Goal: Information Seeking & Learning: Learn about a topic

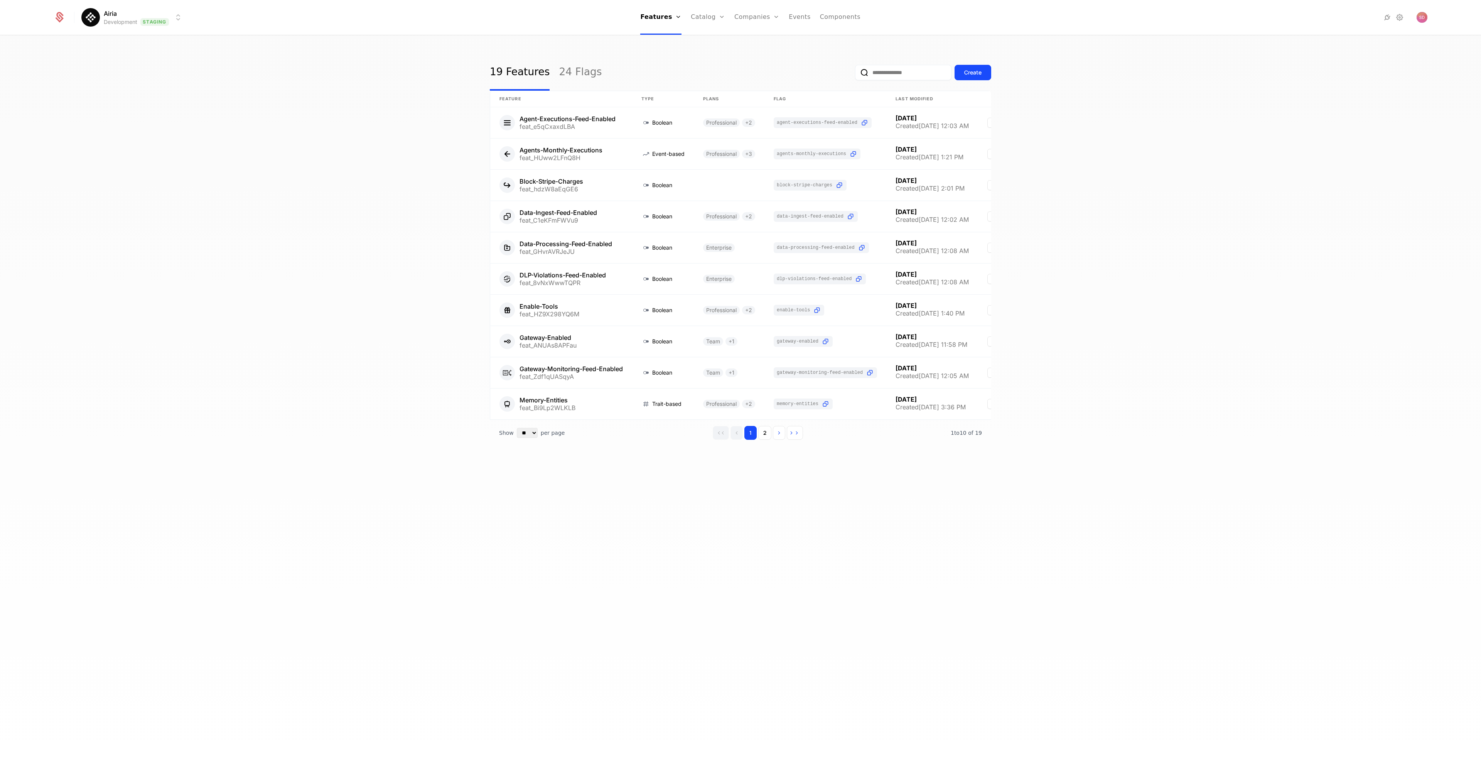
click at [233, 138] on div "19 Features 24 Flags Create Feature Type Plans Flag Last Modified Agent-Executi…" at bounding box center [740, 409] width 1481 height 746
click at [181, 17] on html "Airia Development Staging Features Features Flags Catalog Plans Add Ons Configu…" at bounding box center [740, 388] width 1481 height 777
click at [132, 72] on div "Prod Prod" at bounding box center [178, 70] width 189 height 15
click at [224, 223] on div "19 Features 24 Flags Create Feature Type Plans Flag Last Modified Agent-Executi…" at bounding box center [740, 409] width 1481 height 746
click at [329, 256] on div "19 Features 24 Flags Create Feature Type Plans Flag Last Modified Agent-Executi…" at bounding box center [740, 409] width 1481 height 746
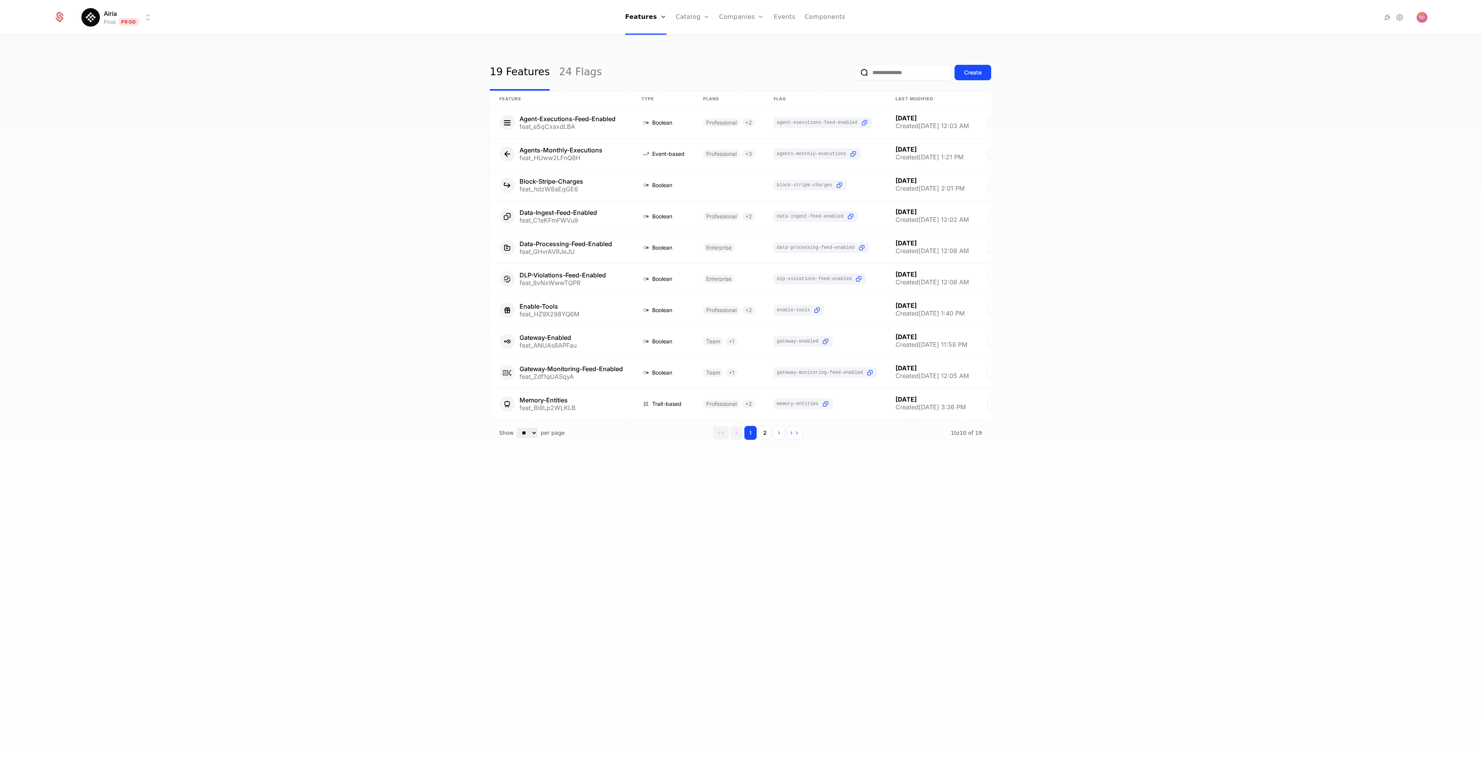
click at [309, 205] on div "19 Features 24 Flags Create Feature Type Plans Flag Last Modified Agent-Executi…" at bounding box center [740, 409] width 1481 height 746
click at [736, 20] on link "Companies" at bounding box center [741, 17] width 45 height 35
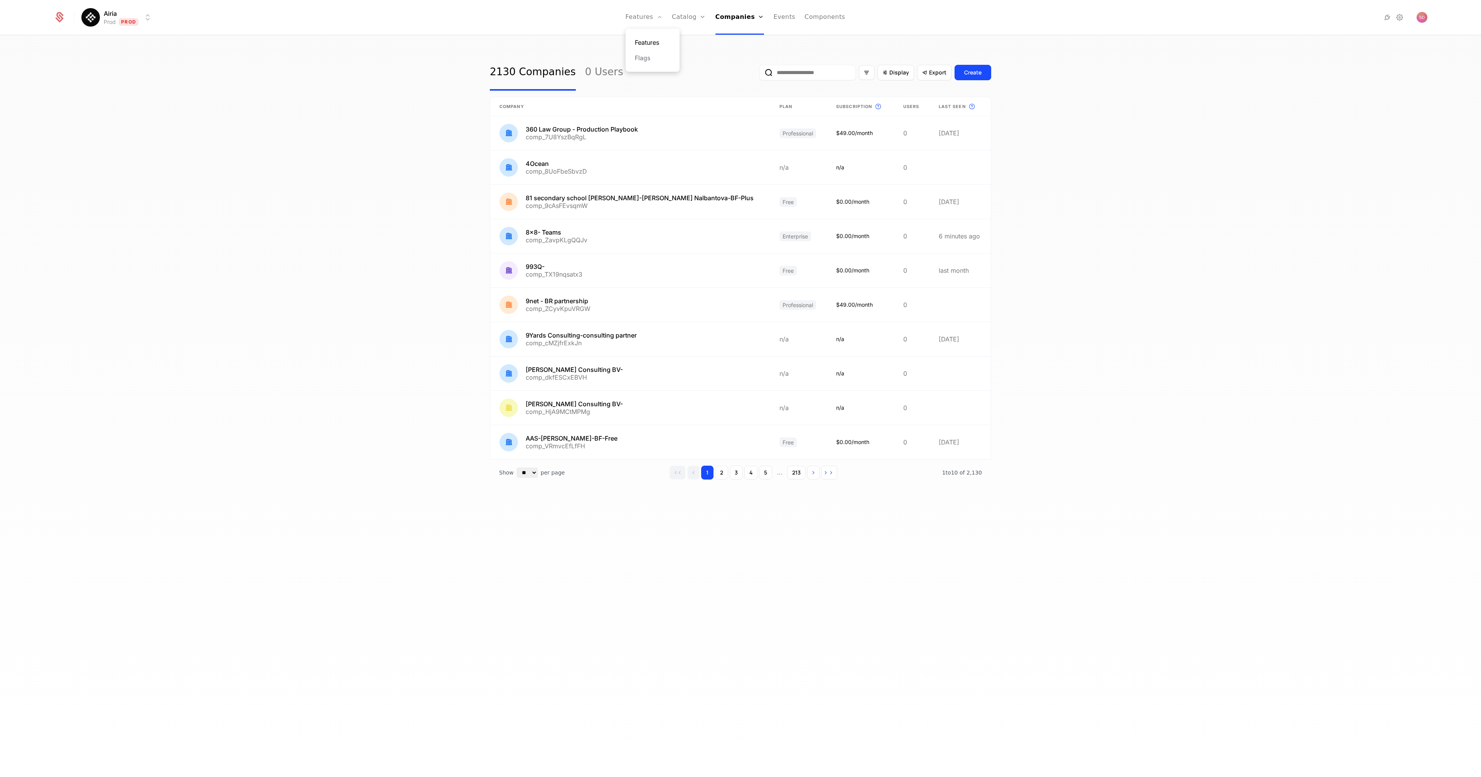
click at [650, 40] on link "Features" at bounding box center [652, 42] width 35 height 9
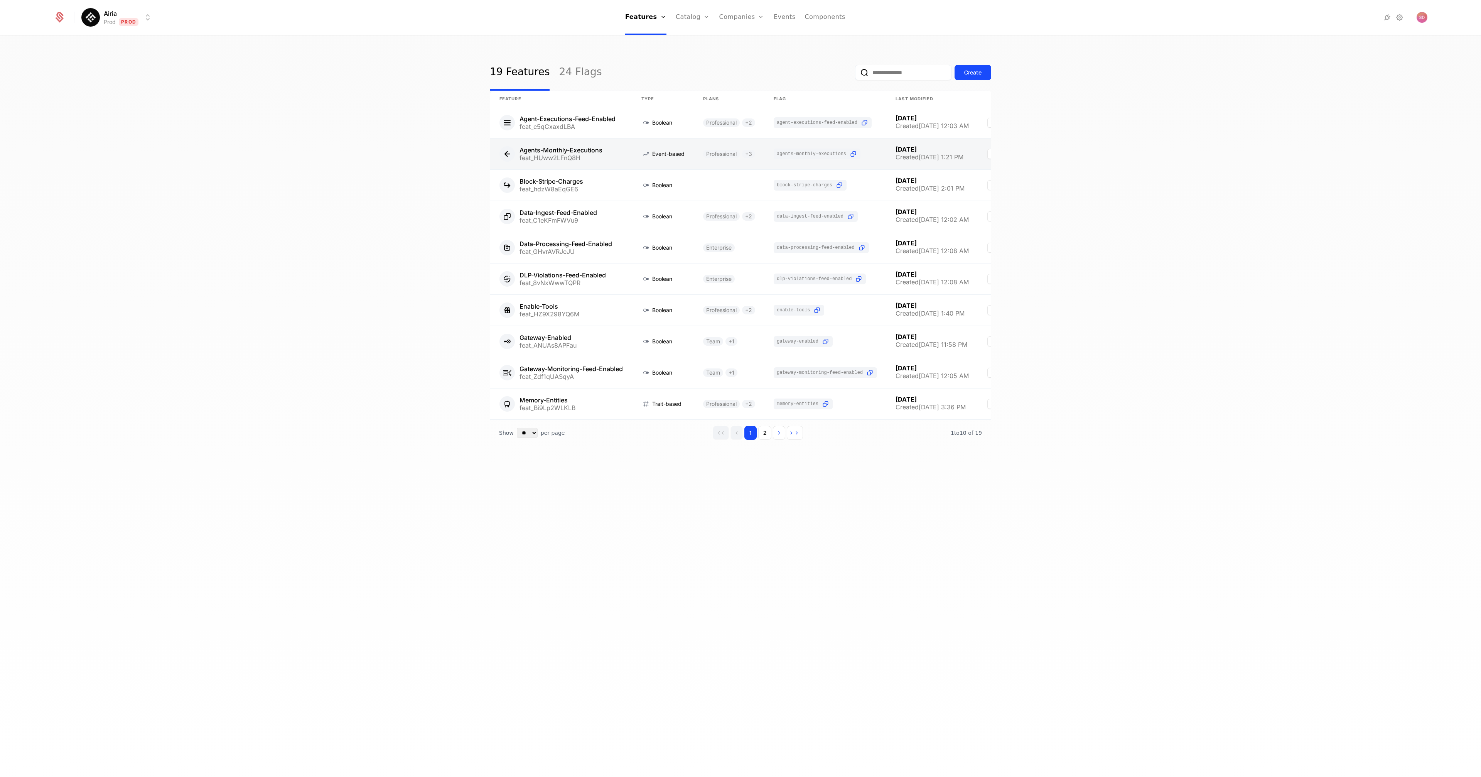
click at [565, 155] on link at bounding box center [561, 153] width 142 height 31
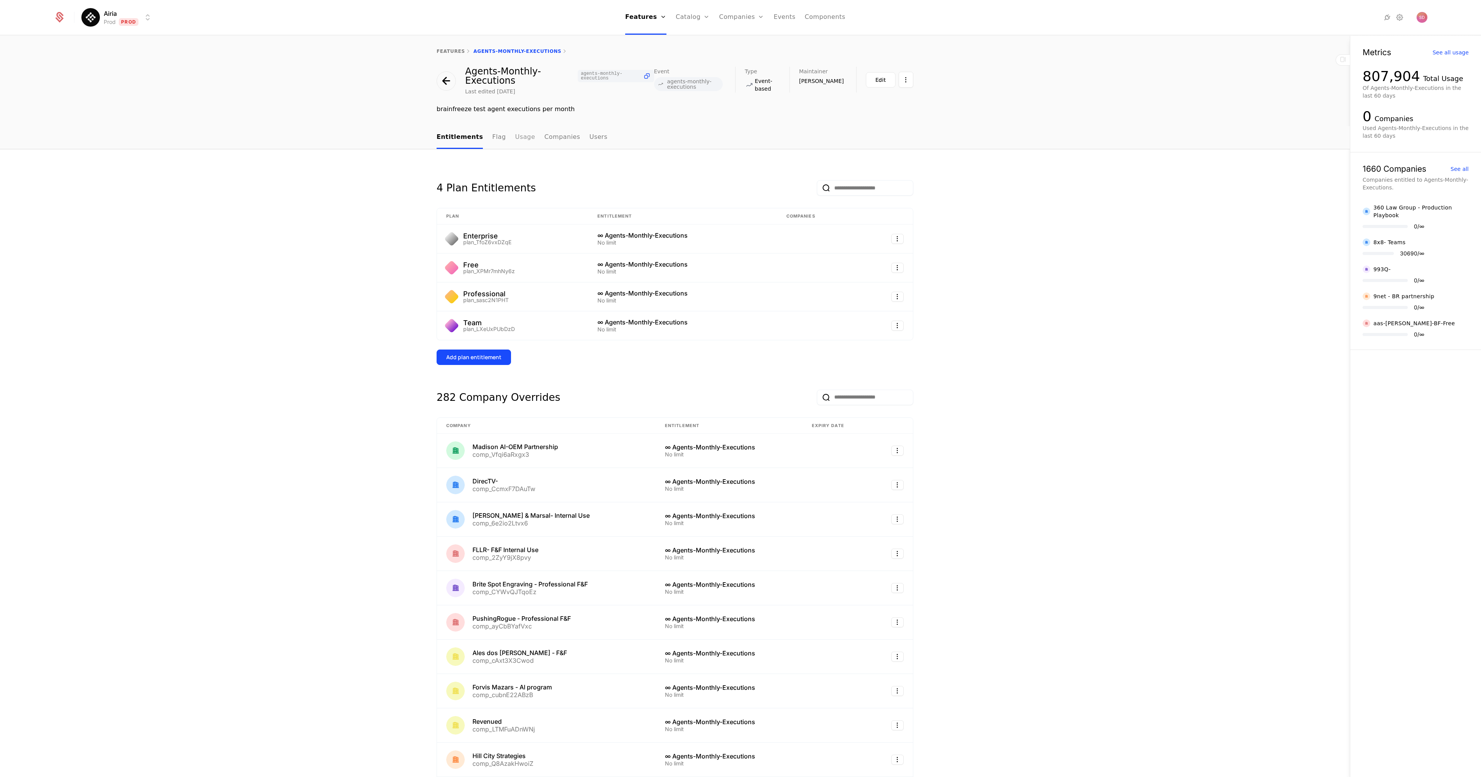
click at [518, 136] on link "Usage" at bounding box center [525, 137] width 20 height 23
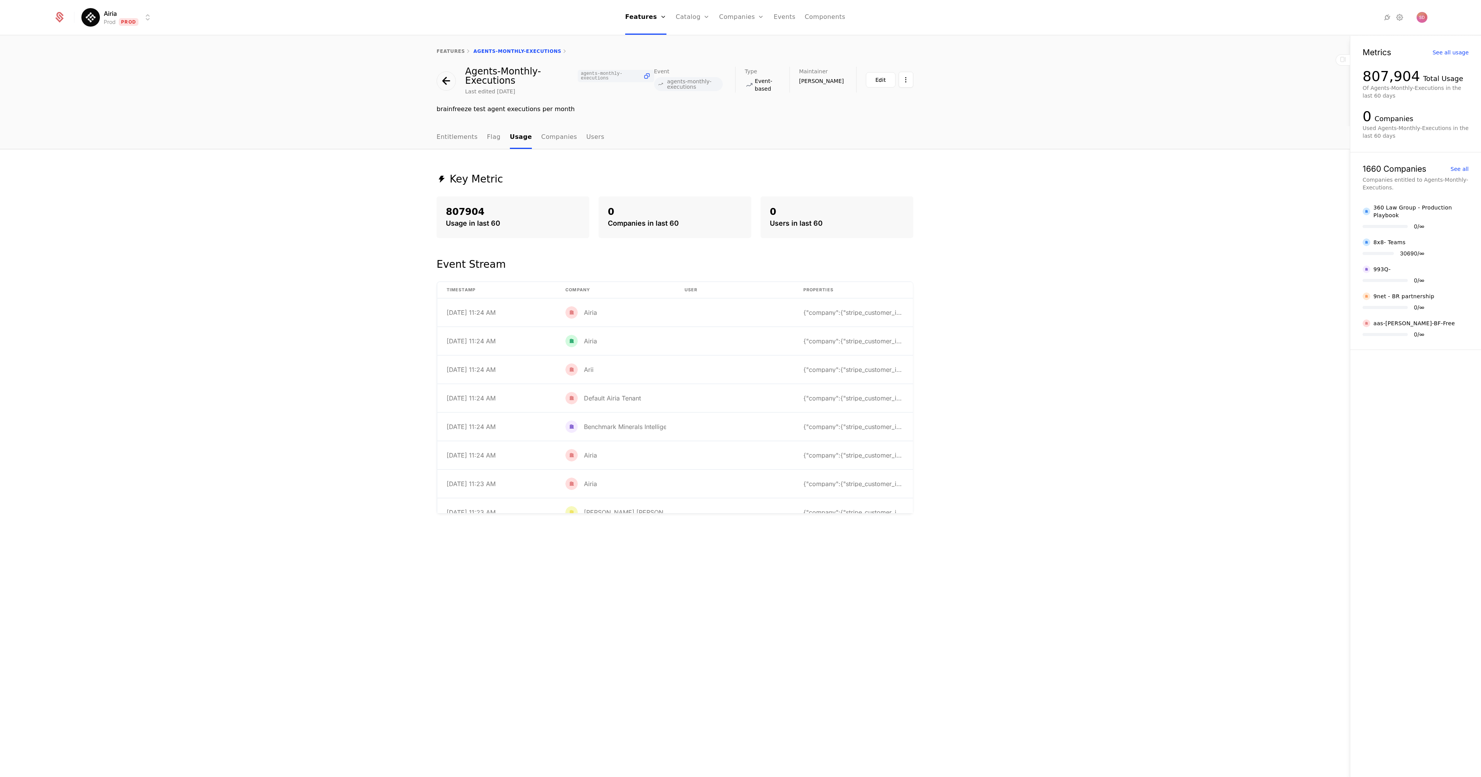
click at [1083, 317] on div "Key Metric 807904 Usage in last 60 0 Companies in last 60 0 Users in last 60 Ev…" at bounding box center [675, 463] width 1350 height 628
click at [1083, 311] on div "Key Metric 807904 Usage in last 60 0 Companies in last 60 0 Users in last 60 Ev…" at bounding box center [675, 463] width 1350 height 628
click at [1080, 300] on div "Key Metric 807904 Usage in last 60 0 Companies in last 60 0 Users in last 60 Ev…" at bounding box center [675, 463] width 1350 height 628
click at [1086, 303] on div "Key Metric 807904 Usage in last 60 0 Companies in last 60 0 Users in last 60 Ev…" at bounding box center [675, 463] width 1350 height 628
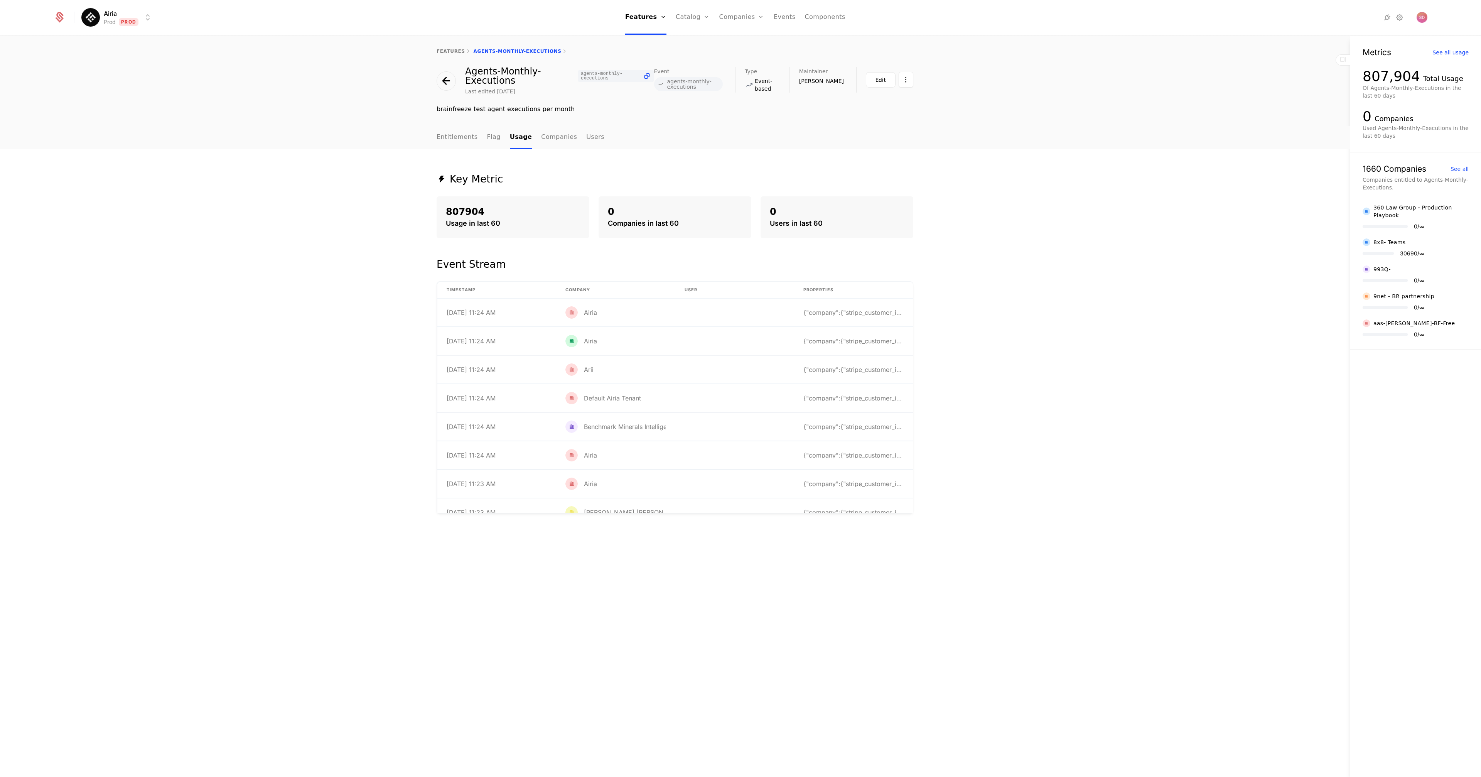
click at [1088, 290] on div "Key Metric 807904 Usage in last 60 0 Companies in last 60 0 Users in last 60 Ev…" at bounding box center [675, 463] width 1350 height 628
click at [1090, 364] on div "Key Metric 807904 Usage in last 60 0 Companies in last 60 0 Users in last 60 Ev…" at bounding box center [675, 463] width 1350 height 628
click at [547, 138] on link "Companies" at bounding box center [559, 137] width 36 height 23
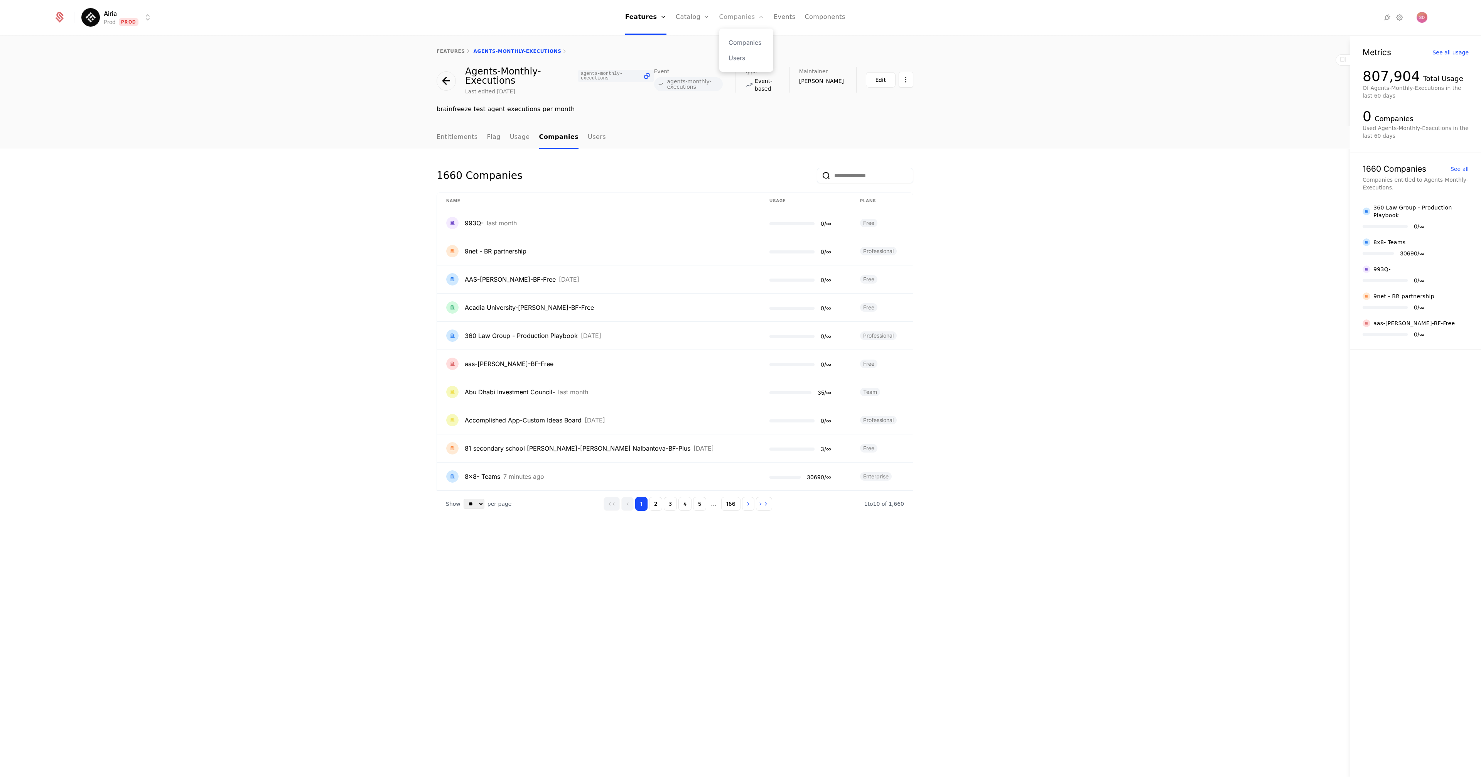
click at [737, 14] on link "Companies" at bounding box center [741, 17] width 45 height 35
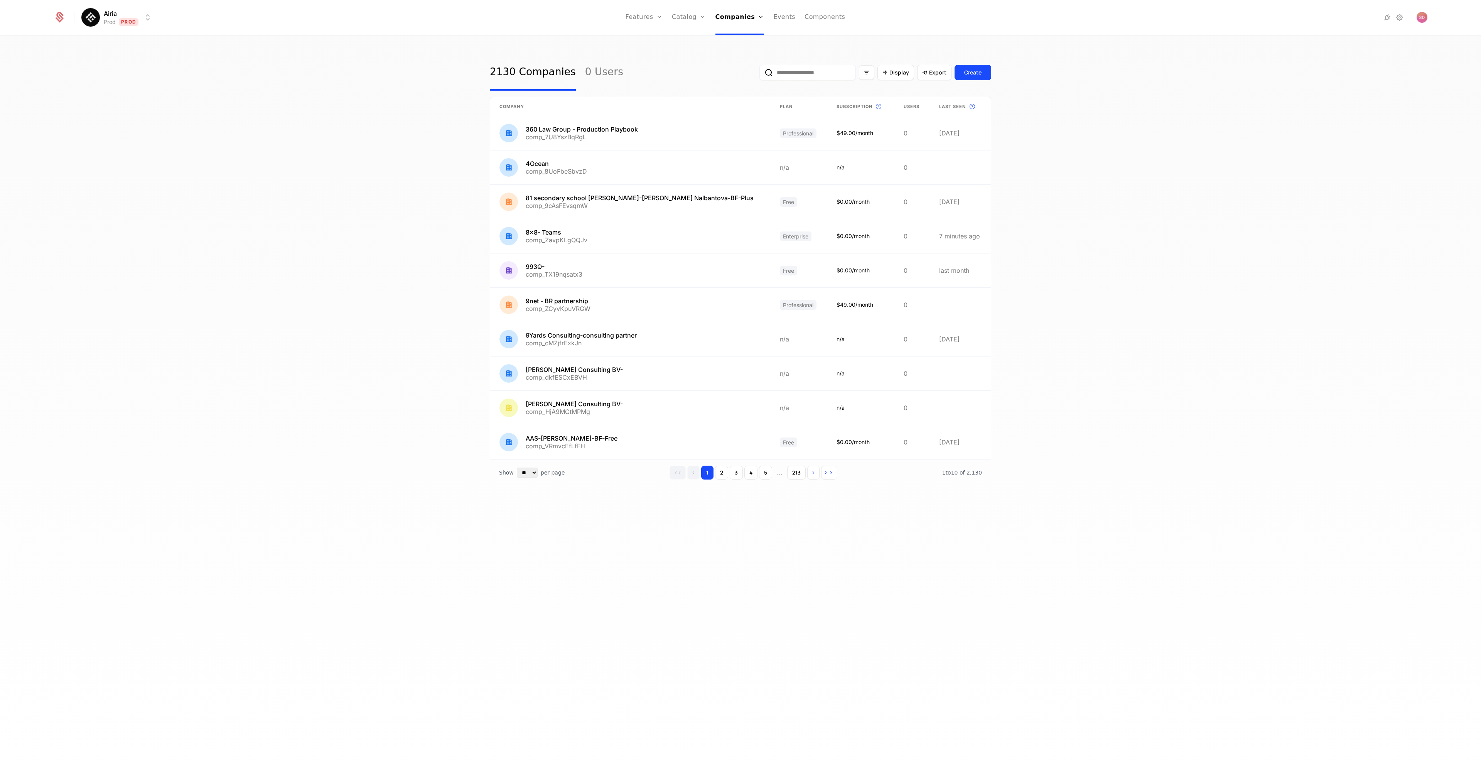
click at [267, 196] on div "2130 Companies 0 Users Display Export Create Company Plan Subscription This is …" at bounding box center [740, 409] width 1481 height 746
click at [246, 186] on div "2130 Companies 0 Users Display Export Create Company Plan Subscription This is …" at bounding box center [740, 409] width 1481 height 746
click at [868, 71] on icon "Filter options" at bounding box center [866, 72] width 7 height 7
click at [857, 156] on icon at bounding box center [859, 156] width 8 height 8
click at [807, 179] on div "Active" at bounding box center [798, 175] width 136 height 15
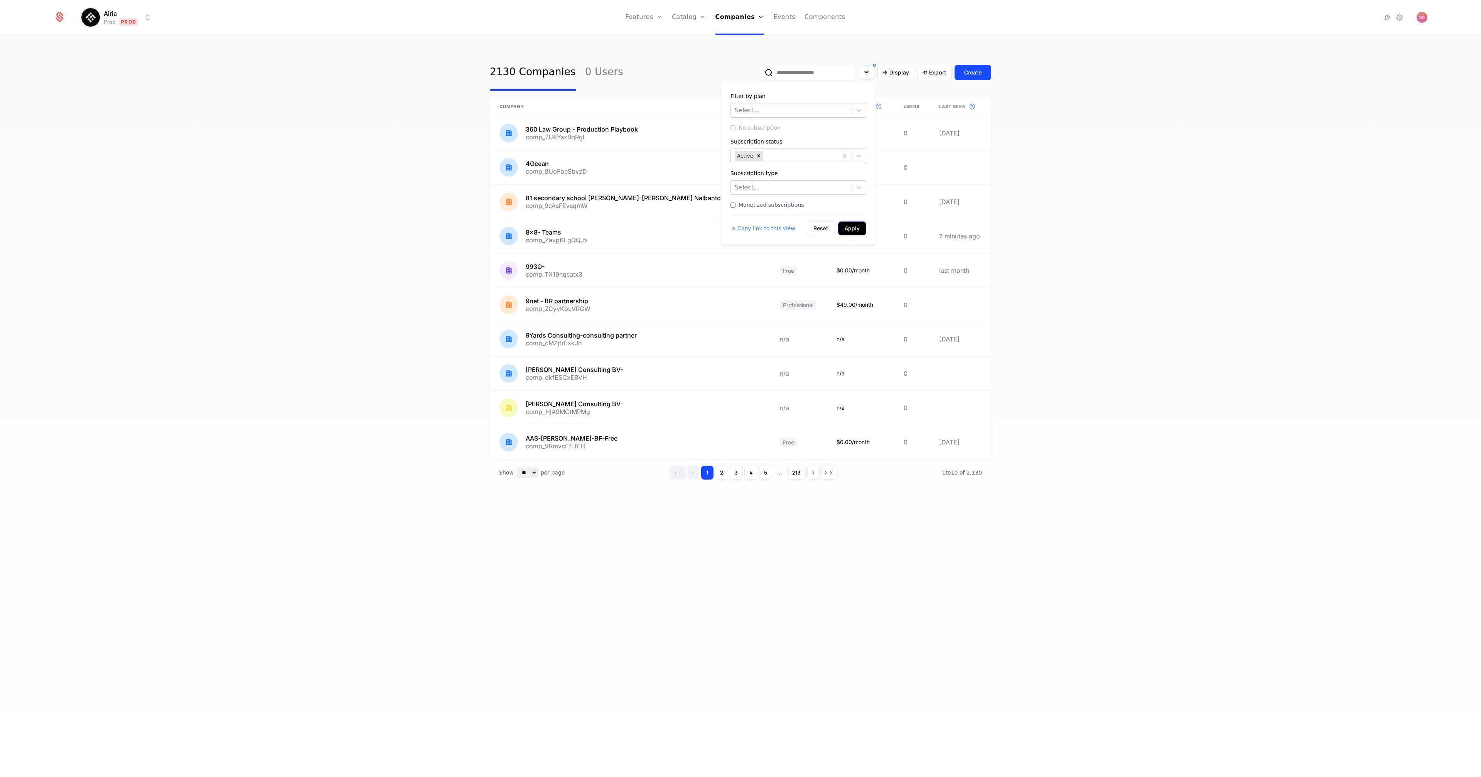
click at [860, 233] on button "Apply" at bounding box center [852, 228] width 28 height 14
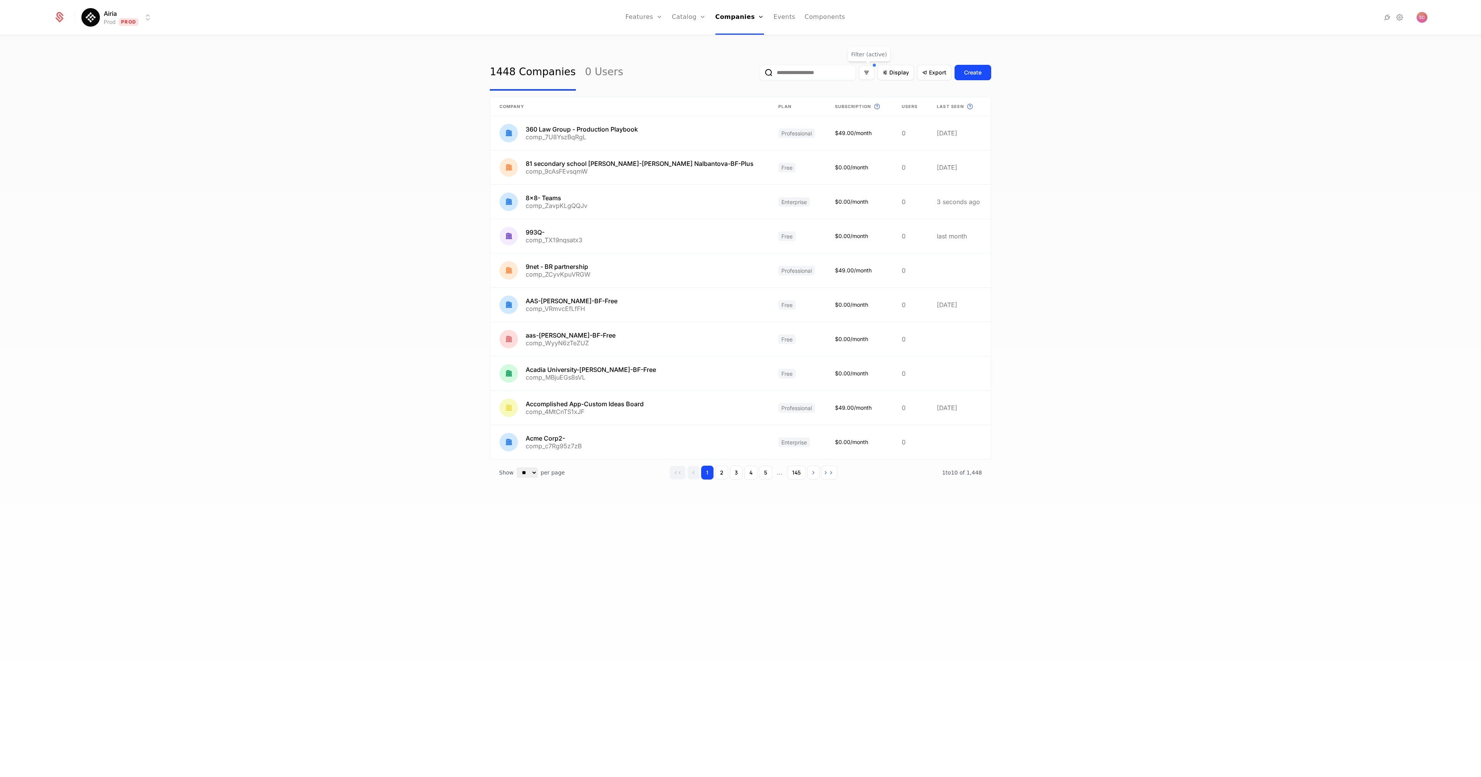
click at [350, 198] on div "1448 Companies 0 Users Display Export Create Company Plan Subscription This is …" at bounding box center [740, 409] width 1481 height 746
click at [373, 178] on div "1448 Companies 0 Users Display Export Create Company Plan Subscription This is …" at bounding box center [740, 409] width 1481 height 746
click at [326, 180] on div "1448 Companies 0 Users Display Export Create Company Plan Subscription This is …" at bounding box center [740, 409] width 1481 height 746
click at [867, 76] on icon "Filter options" at bounding box center [866, 72] width 7 height 7
click at [855, 109] on div at bounding box center [859, 110] width 14 height 14
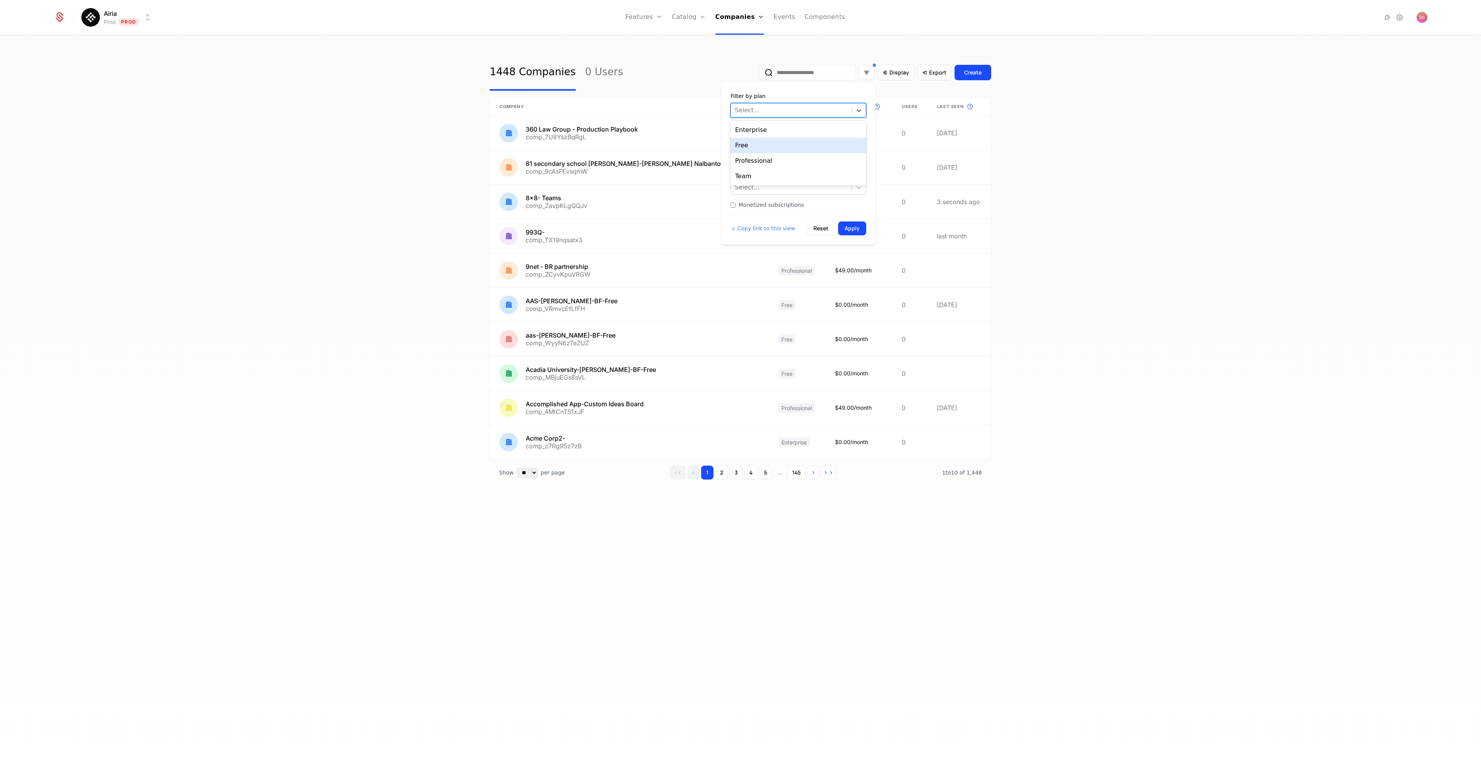
click at [798, 149] on div "Free" at bounding box center [798, 145] width 136 height 15
click at [856, 229] on button "Apply" at bounding box center [852, 228] width 28 height 14
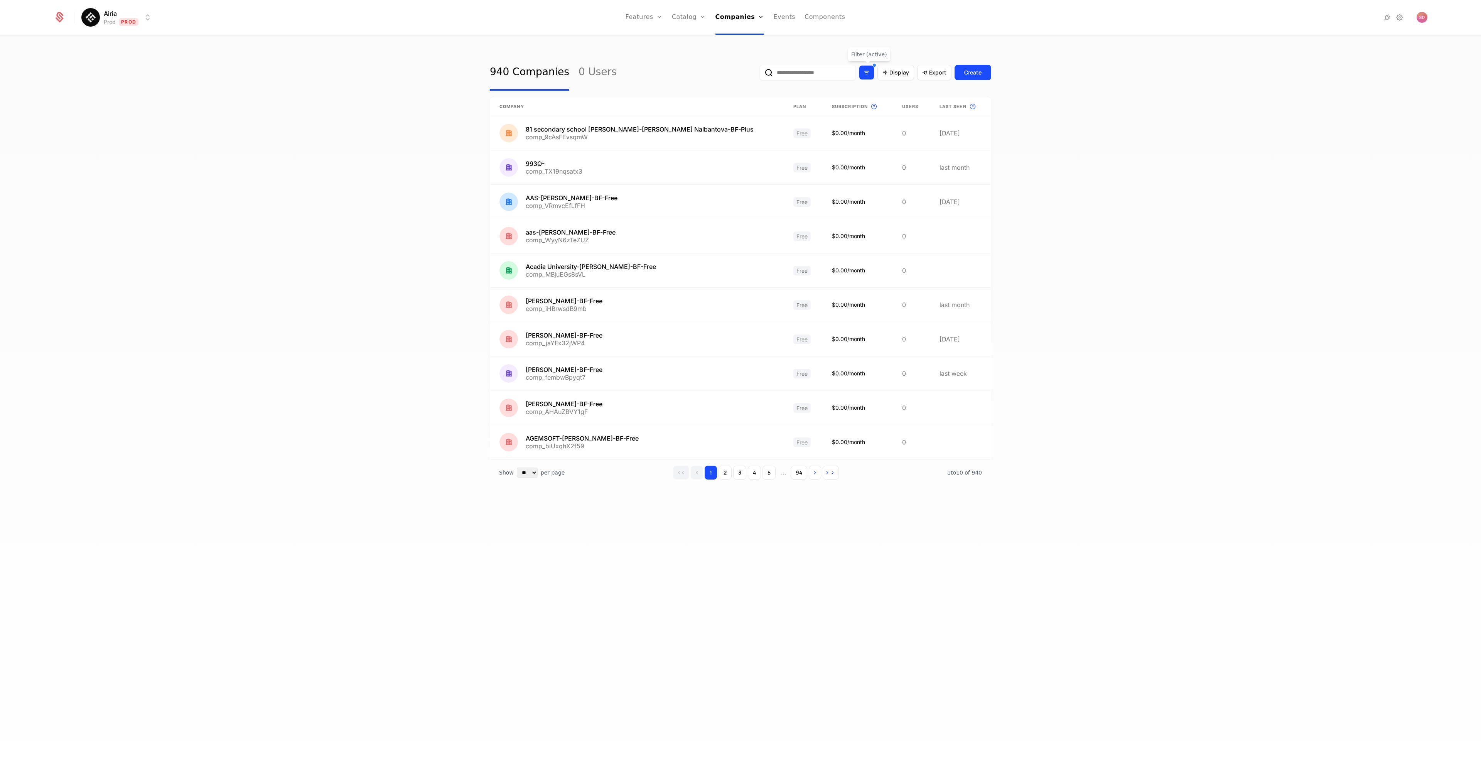
click at [869, 76] on icon "Filter options" at bounding box center [866, 72] width 7 height 7
click at [752, 110] on icon "Remove Free" at bounding box center [753, 110] width 3 height 3
click at [859, 110] on icon at bounding box center [859, 110] width 8 height 8
click at [785, 162] on div "Professional" at bounding box center [798, 160] width 136 height 15
click at [852, 226] on button "Apply" at bounding box center [852, 228] width 28 height 14
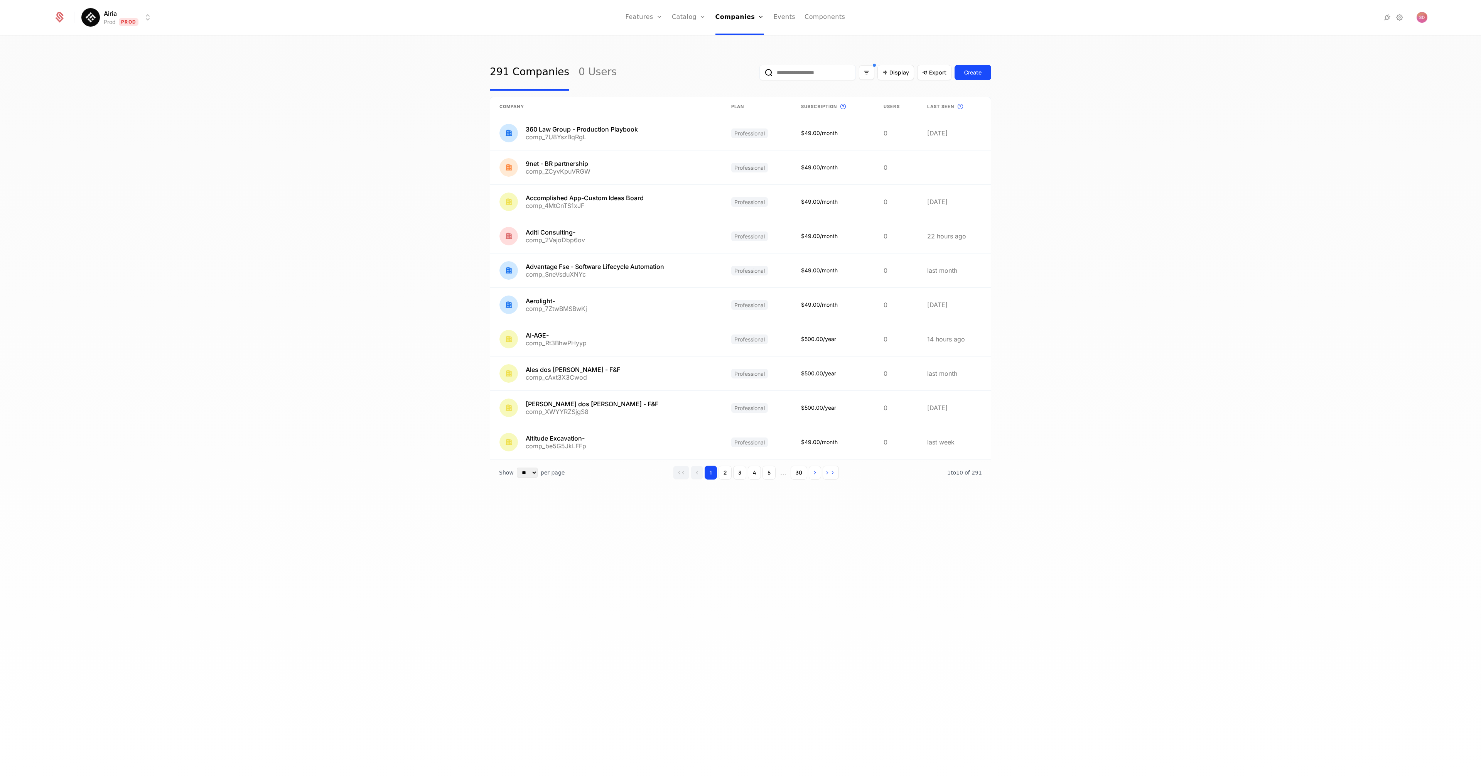
click at [311, 241] on div "291 Companies 0 Users Display Export Create Company Plan Subscription This is t…" at bounding box center [740, 409] width 1481 height 746
click at [298, 238] on div "291 Companies 0 Users Display Export Create Company Plan Subscription This is t…" at bounding box center [740, 409] width 1481 height 746
click at [871, 74] on div "Filter options" at bounding box center [866, 72] width 15 height 15
click at [773, 110] on icon "Remove Professional" at bounding box center [774, 110] width 3 height 3
click at [863, 108] on div at bounding box center [859, 110] width 14 height 14
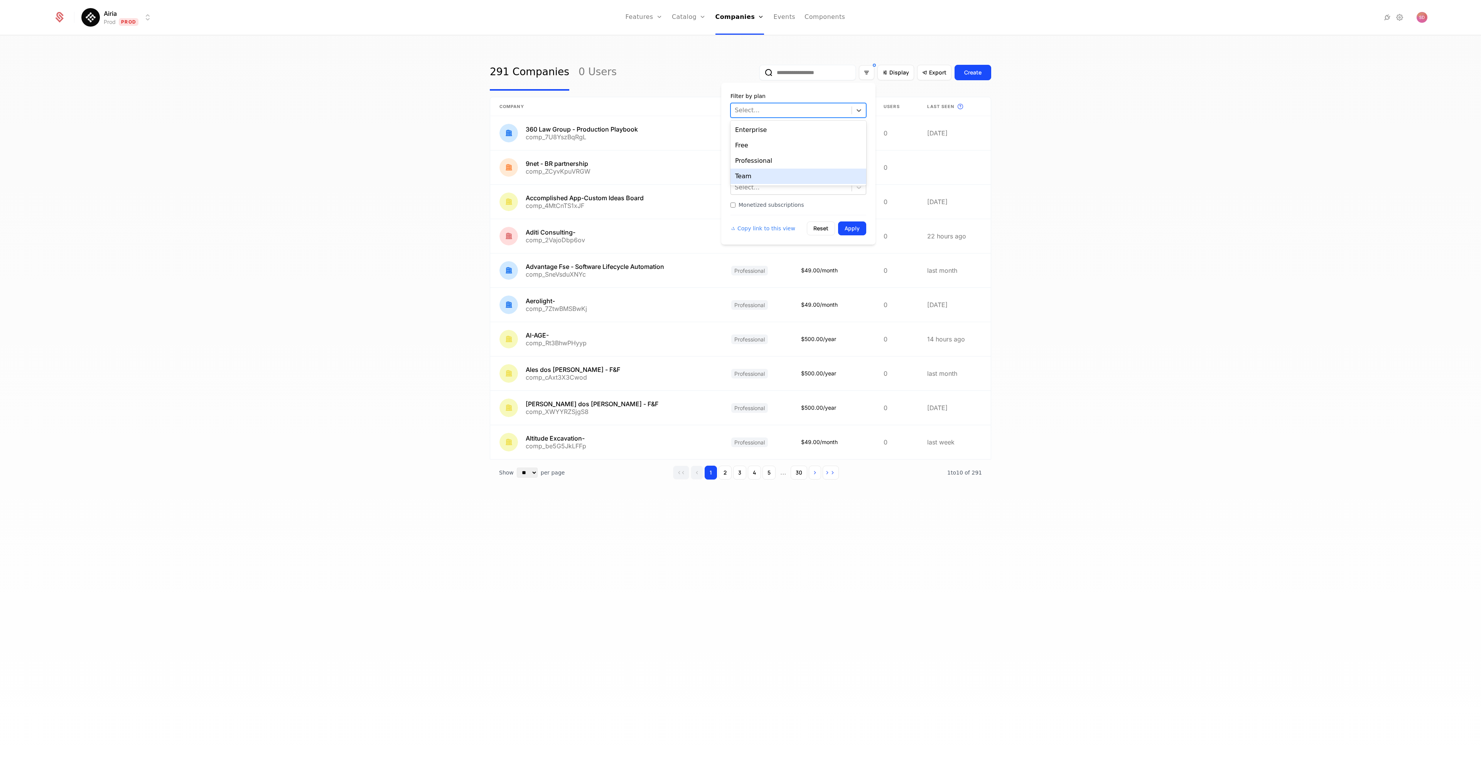
click at [763, 171] on div "Team" at bounding box center [798, 176] width 136 height 15
click at [847, 229] on button "Apply" at bounding box center [852, 228] width 28 height 14
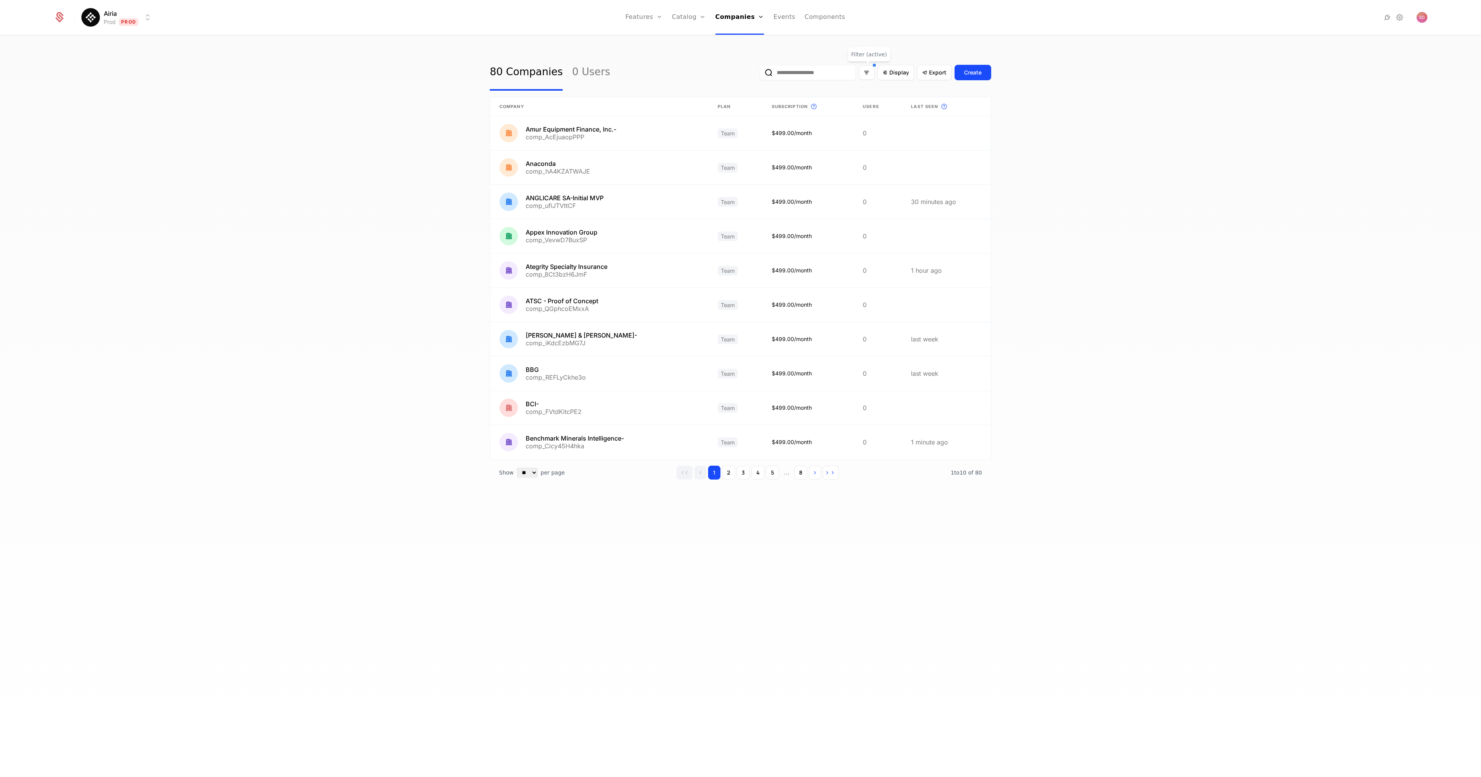
click at [337, 191] on div "80 Companies 0 Users Display Export Create Company Plan Subscription This is th…" at bounding box center [740, 409] width 1481 height 746
click at [288, 198] on div "80 Companies 0 Users Display Export Create Company Plan Subscription This is th…" at bounding box center [740, 409] width 1481 height 746
click at [292, 227] on div "80 Companies 0 Users Display Export Create Company Plan Subscription This is th…" at bounding box center [740, 409] width 1481 height 746
click at [870, 75] on icon "Filter options" at bounding box center [866, 72] width 7 height 7
click at [757, 111] on icon "Remove Team" at bounding box center [756, 110] width 5 height 5
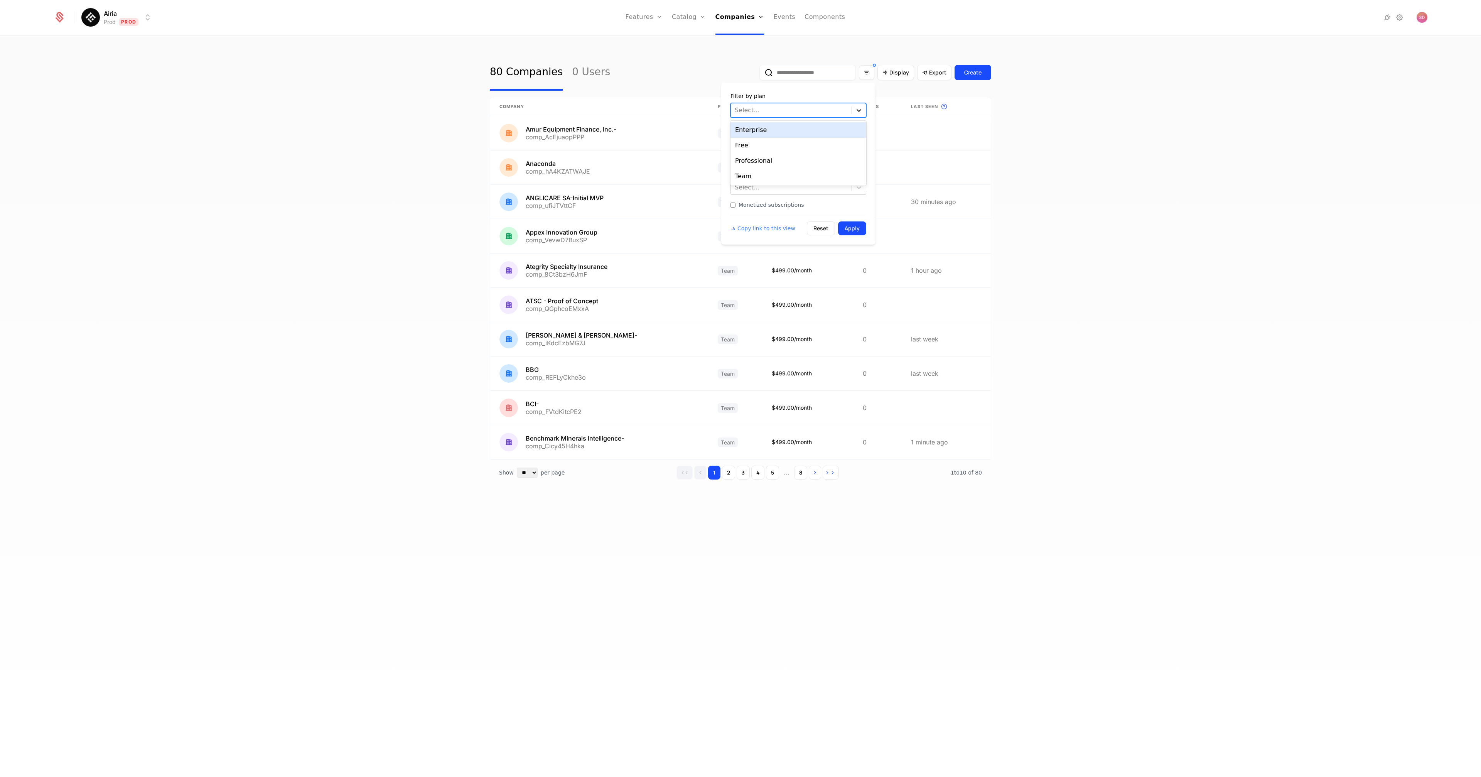
click at [854, 110] on div at bounding box center [859, 110] width 14 height 14
click at [783, 132] on div "Enterprise" at bounding box center [798, 129] width 136 height 15
click at [850, 229] on button "Apply" at bounding box center [852, 228] width 28 height 14
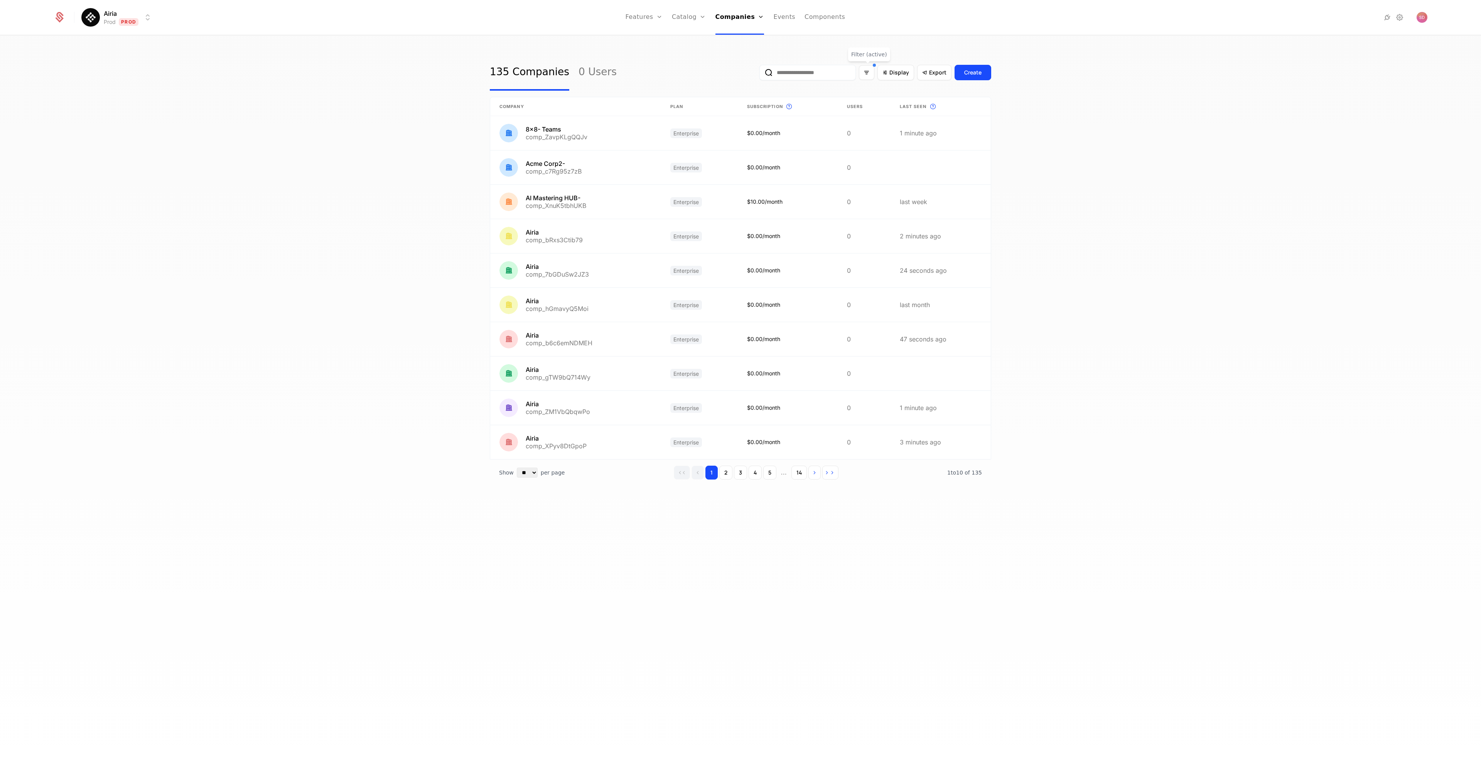
click at [361, 213] on div "135 Companies 0 Users Display Export Create Company Plan Subscription This is t…" at bounding box center [740, 409] width 1481 height 746
click at [333, 214] on div "135 Companies 0 Users Display Export Create Company Plan Subscription This is t…" at bounding box center [740, 409] width 1481 height 746
click at [295, 223] on div "135 Companies 0 Users Display Export Create Company Plan Subscription This is t…" at bounding box center [740, 409] width 1481 height 746
click at [325, 202] on div "135 Companies 0 Users Display Export Create Company Plan Subscription This is t…" at bounding box center [740, 409] width 1481 height 746
drag, startPoint x: 325, startPoint y: 202, endPoint x: 331, endPoint y: 199, distance: 7.0
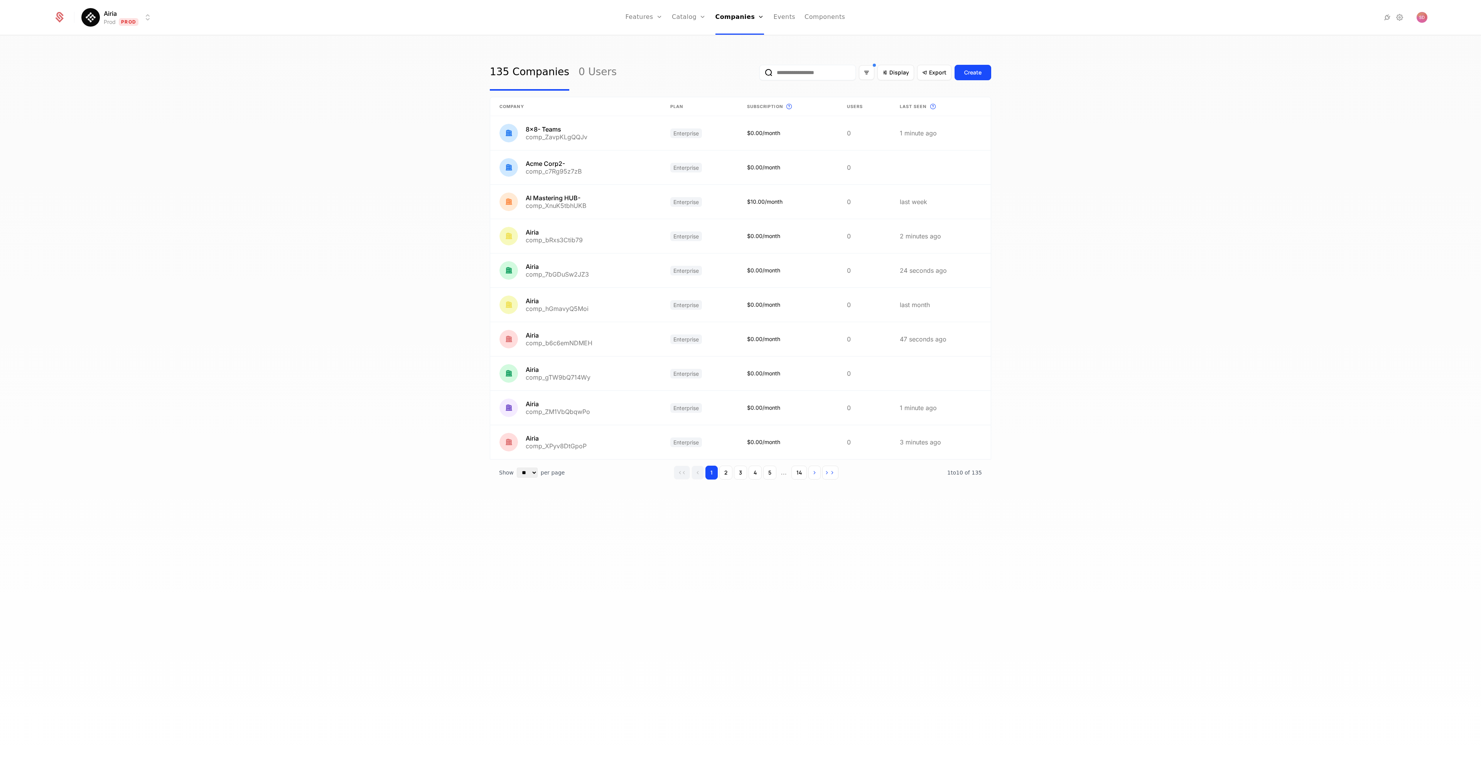
click at [325, 202] on div "135 Companies 0 Users Display Export Create Company Plan Subscription This is t…" at bounding box center [740, 409] width 1481 height 746
click at [865, 73] on icon "Filter options" at bounding box center [866, 72] width 7 height 7
click at [860, 188] on icon at bounding box center [859, 187] width 5 height 3
click at [303, 197] on div "135 Companies 0 Users Display Export Create Company Plan Subscription This is t…" at bounding box center [740, 409] width 1481 height 746
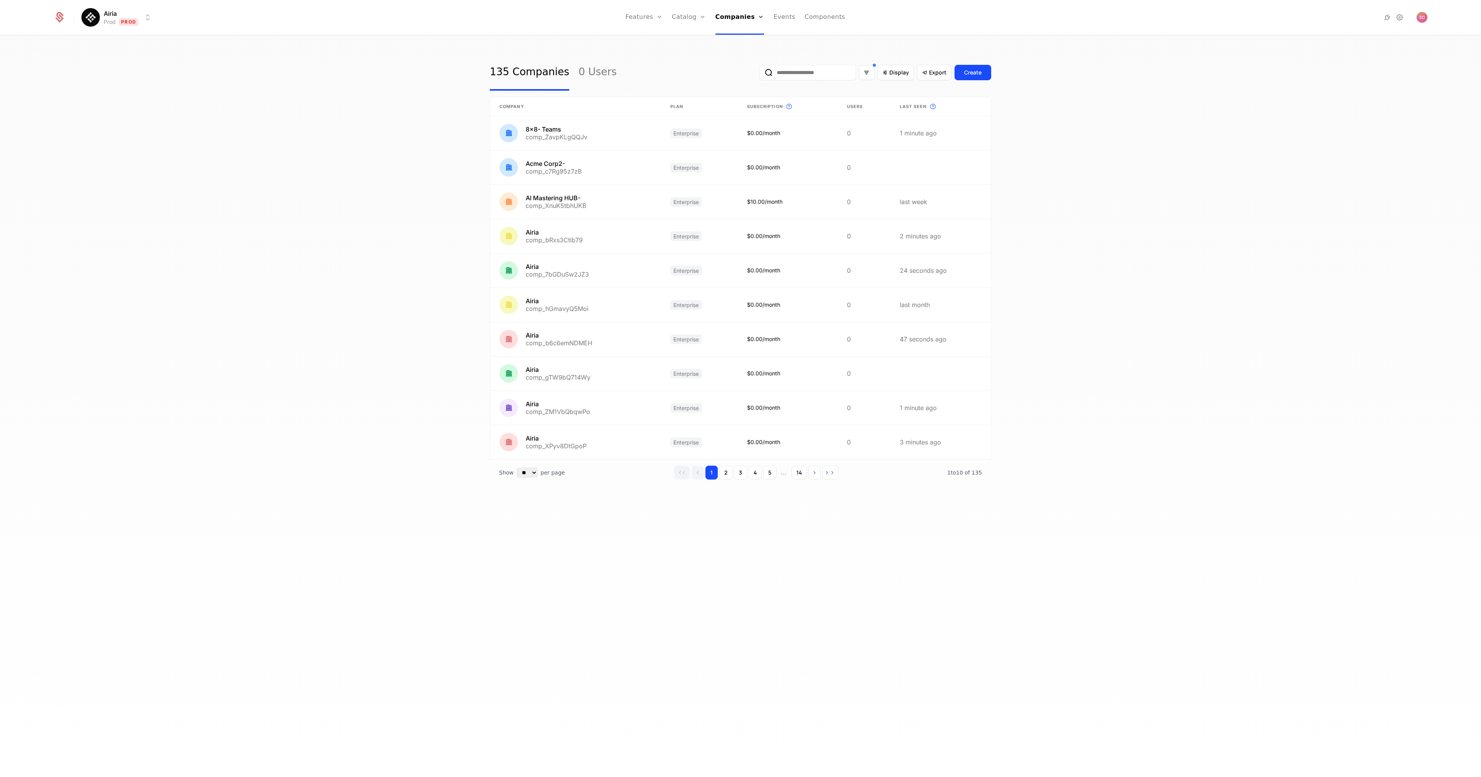
click at [301, 194] on div "135 Companies 0 Users Display Export Create Company Plan Subscription This is t…" at bounding box center [740, 409] width 1481 height 746
click at [1225, 266] on div "135 Companies 0 Users Display Export Create Company Plan Subscription This is t…" at bounding box center [740, 409] width 1481 height 746
click at [1237, 235] on div "135 Companies 0 Users Display Export Create Company Plan Subscription This is t…" at bounding box center [740, 409] width 1481 height 746
click at [867, 74] on icon "Filter options" at bounding box center [866, 72] width 7 height 7
click at [862, 111] on icon at bounding box center [859, 110] width 8 height 8
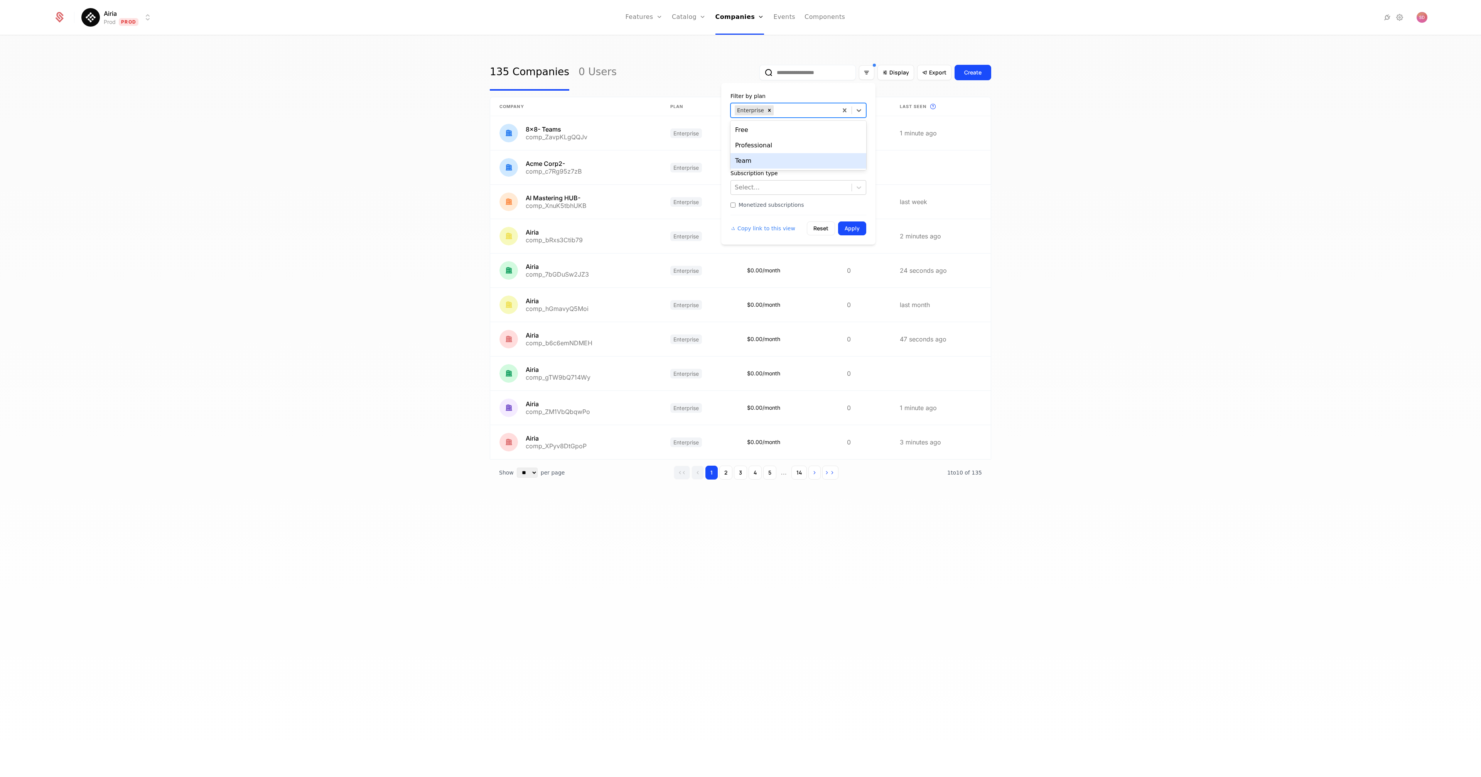
click at [780, 156] on div "Team" at bounding box center [798, 160] width 136 height 15
click at [855, 231] on button "Apply" at bounding box center [852, 228] width 28 height 14
click at [896, 73] on span "Display" at bounding box center [899, 73] width 20 height 8
click at [825, 111] on icon at bounding box center [824, 111] width 7 height 7
click at [871, 173] on div "Display features" at bounding box center [837, 177] width 136 height 8
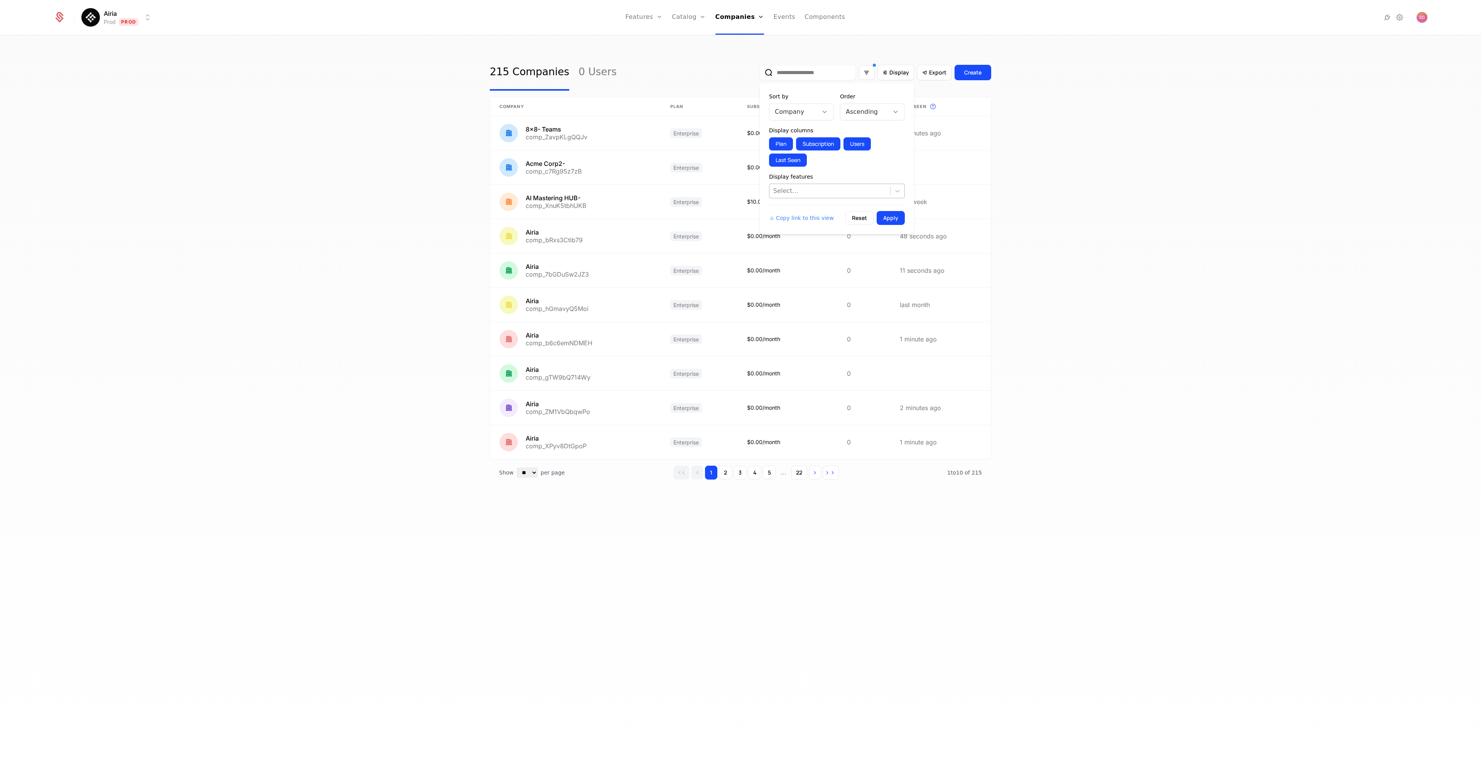
click at [843, 195] on div at bounding box center [829, 191] width 113 height 11
click at [819, 211] on span "Agents-Monthly-Executions" at bounding box center [837, 210] width 127 height 9
click at [824, 113] on icon at bounding box center [824, 111] width 7 height 7
click at [802, 171] on div "Agents-Monthly-Executions" at bounding box center [802, 177] width 56 height 21
click at [895, 110] on icon at bounding box center [895, 111] width 7 height 7
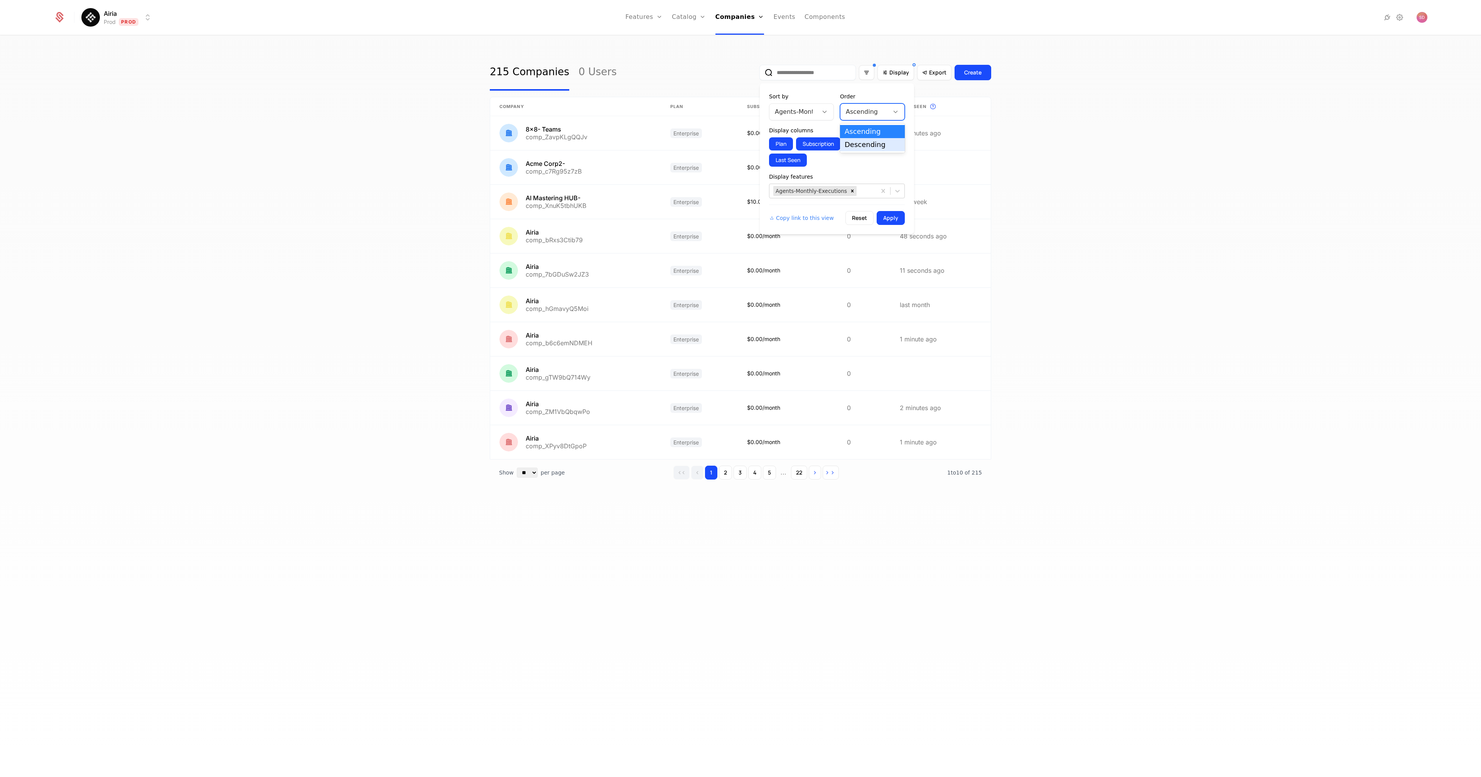
click at [859, 143] on div "Descending" at bounding box center [873, 144] width 56 height 7
click at [891, 218] on button "Apply" at bounding box center [891, 218] width 28 height 14
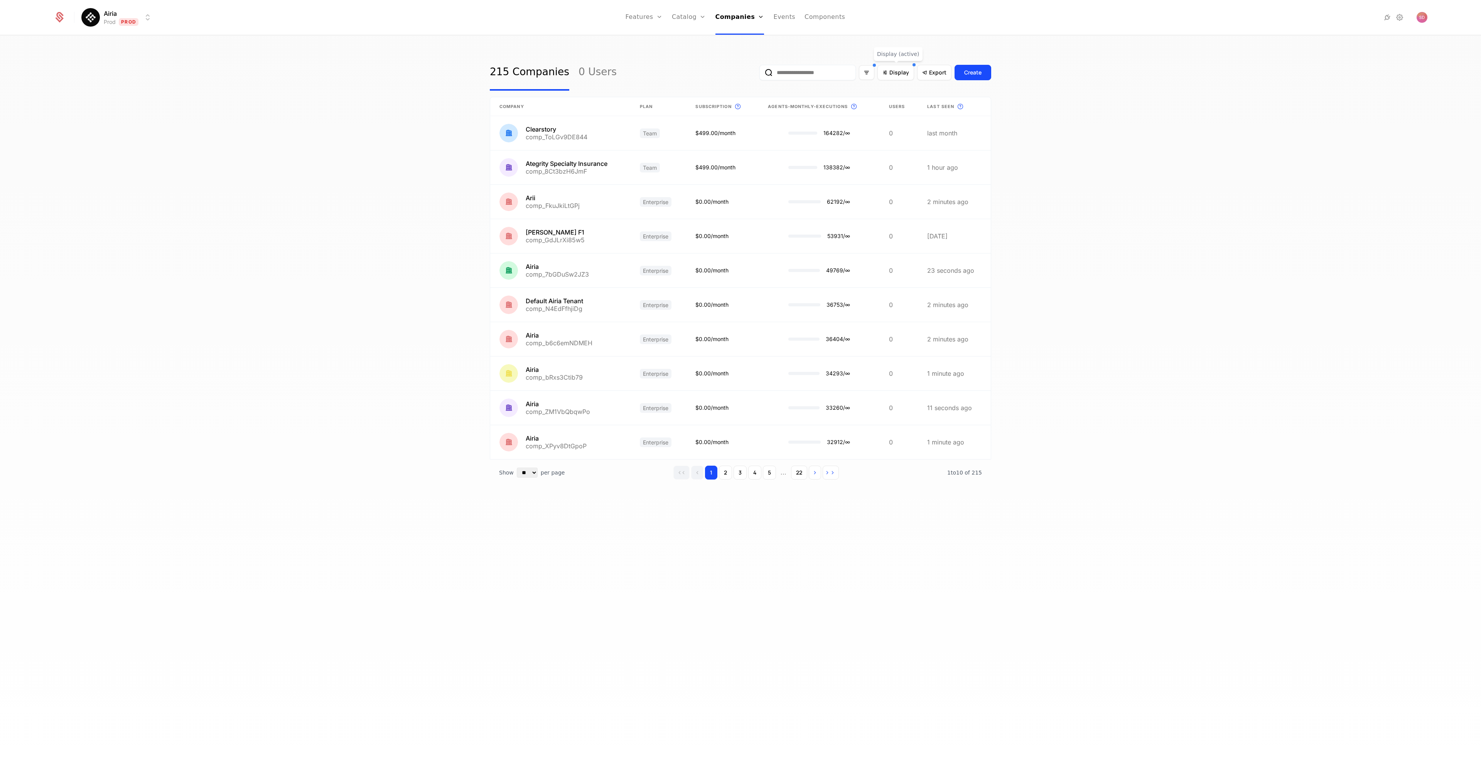
click at [231, 215] on div "215 Companies 0 Users Display Export Create Company Plan Subscription This is t…" at bounding box center [740, 409] width 1481 height 746
click at [229, 200] on div "215 Companies 0 Users Display Export Create Company Plan Subscription This is t…" at bounding box center [740, 409] width 1481 height 746
click at [282, 250] on div "215 Companies 0 Users Display Export Create Company Plan Subscription This is t…" at bounding box center [740, 409] width 1481 height 746
click at [232, 246] on div "215 Companies 0 Users Display Export Create Company Plan Subscription This is t…" at bounding box center [740, 409] width 1481 height 746
click at [751, 541] on div "215 Companies 0 Users Display Export Create Company Plan Subscription This is t…" at bounding box center [740, 409] width 1481 height 746
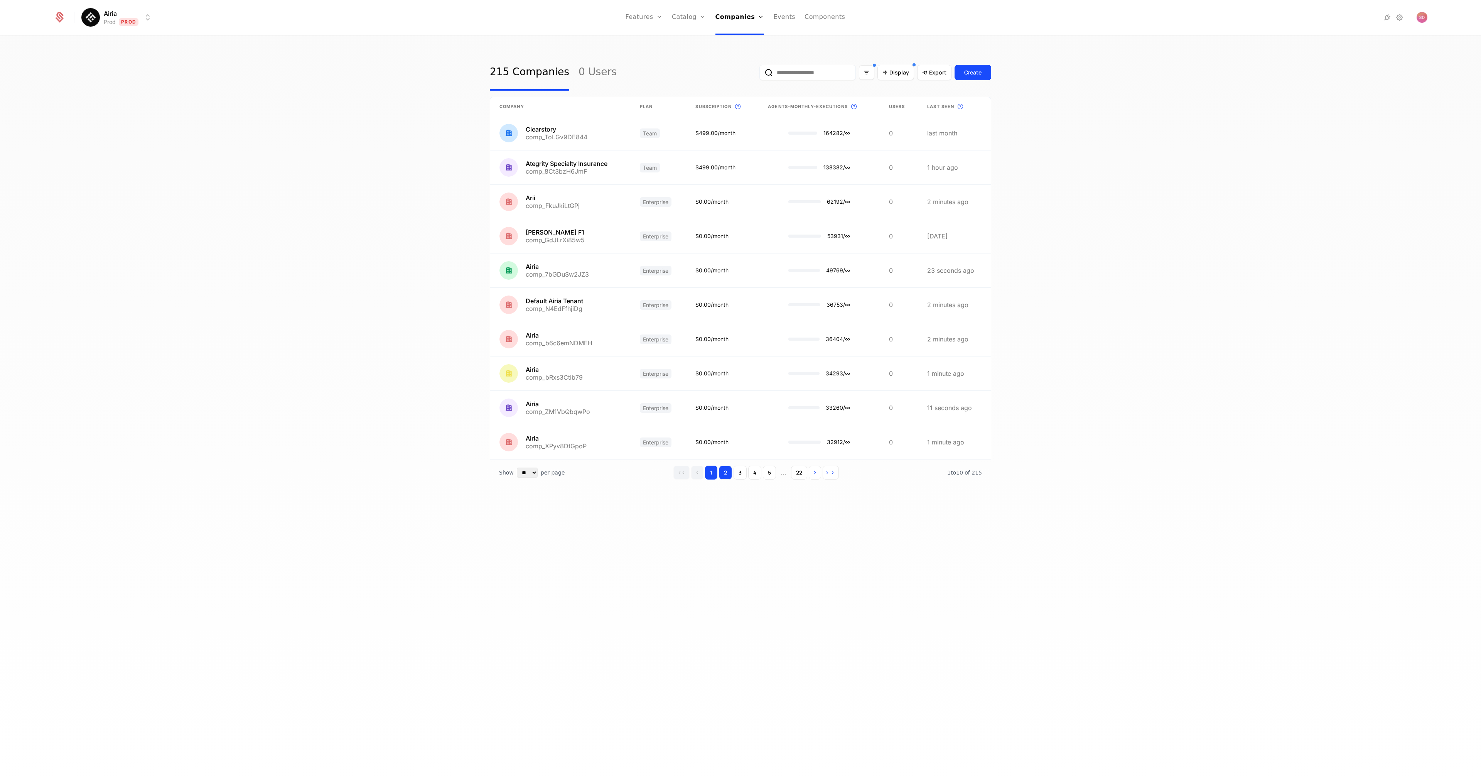
click at [729, 474] on button "2" at bounding box center [725, 473] width 13 height 14
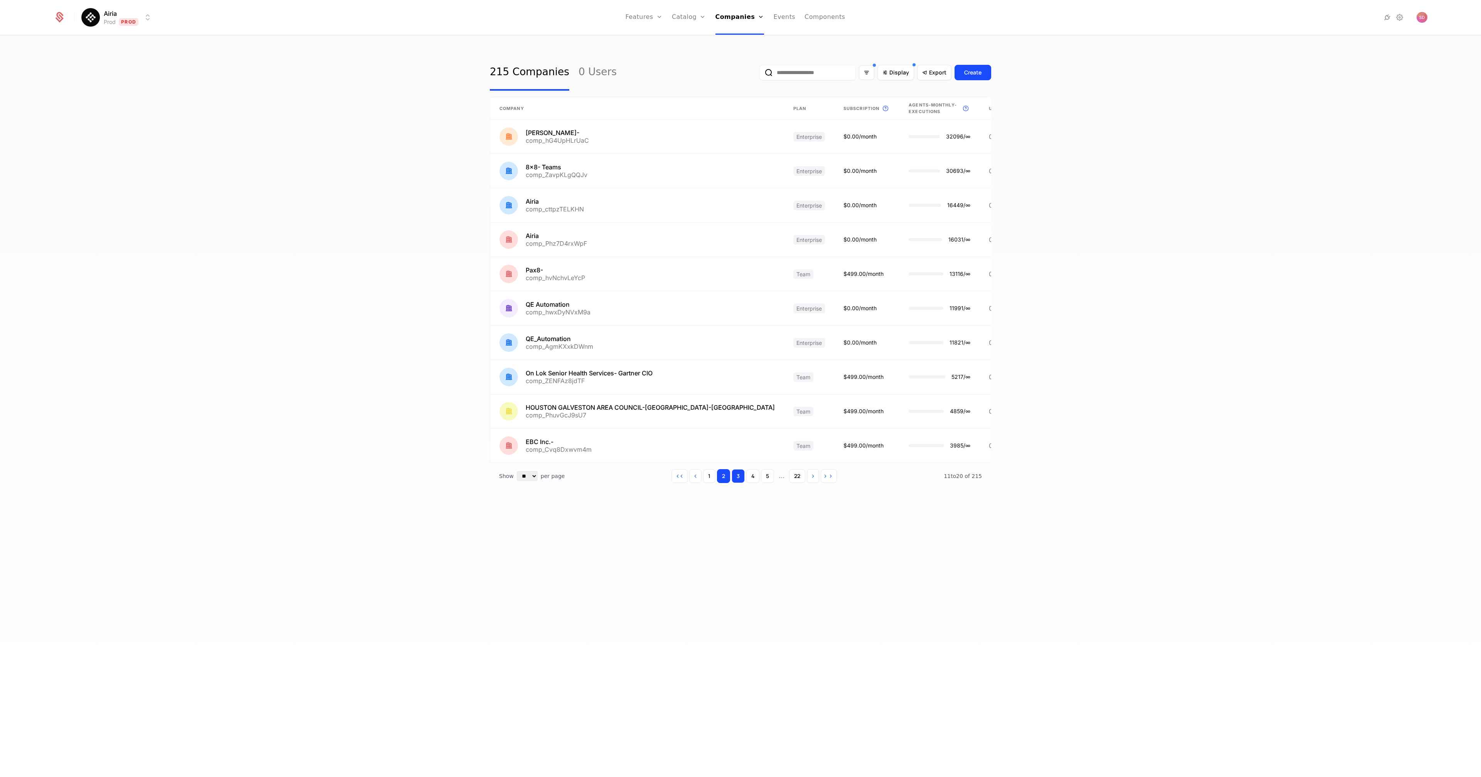
click at [736, 473] on button "3" at bounding box center [738, 476] width 13 height 14
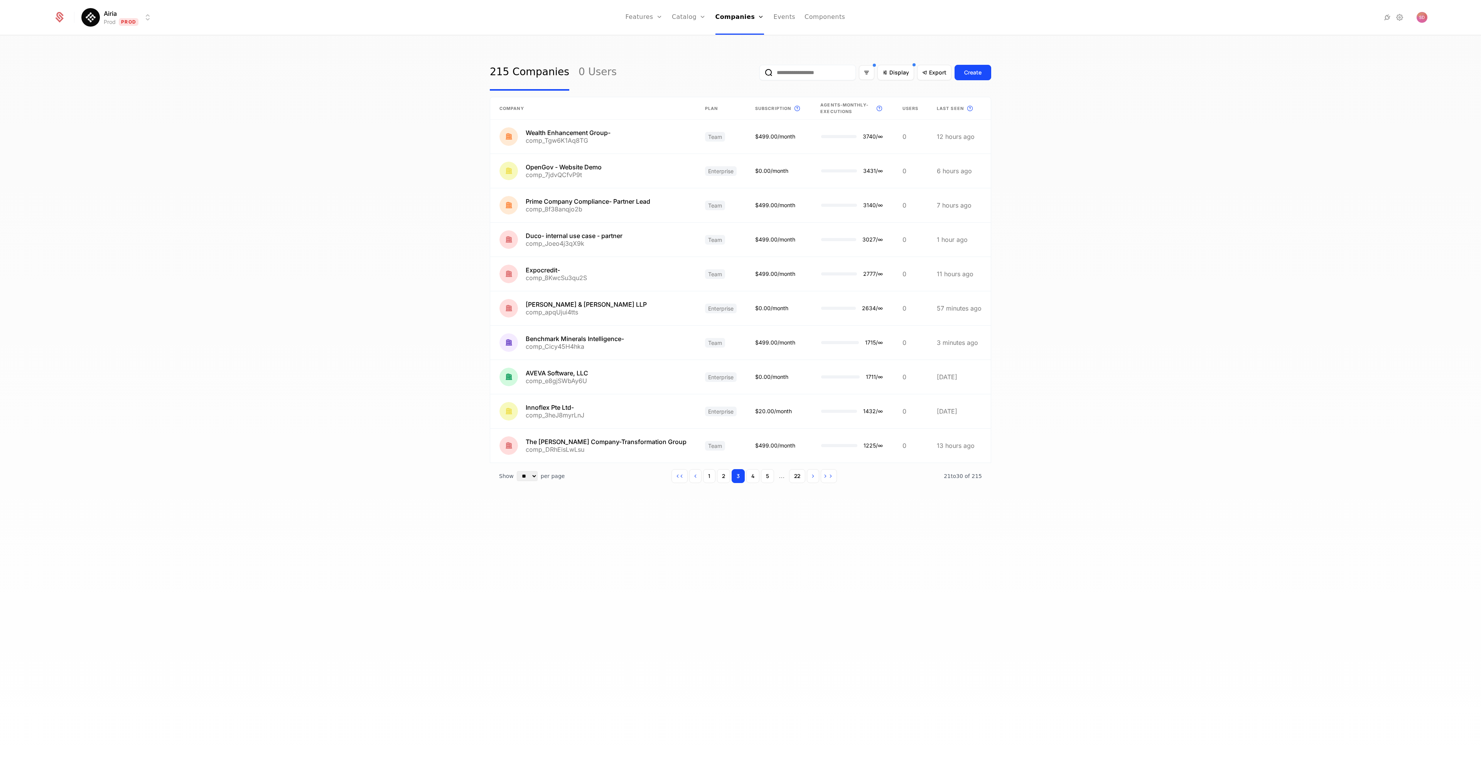
click at [341, 204] on div "215 Companies 0 Users Display Export Create Company Plan Subscription This is t…" at bounding box center [740, 409] width 1481 height 746
click at [366, 196] on div "215 Companies 0 Users Display Export Create Company Plan Subscription This is t…" at bounding box center [740, 409] width 1481 height 746
click at [366, 239] on div "215 Companies 0 Users Display Export Create Company Plan Subscription This is t…" at bounding box center [740, 409] width 1481 height 746
click at [751, 477] on button "4" at bounding box center [752, 476] width 13 height 14
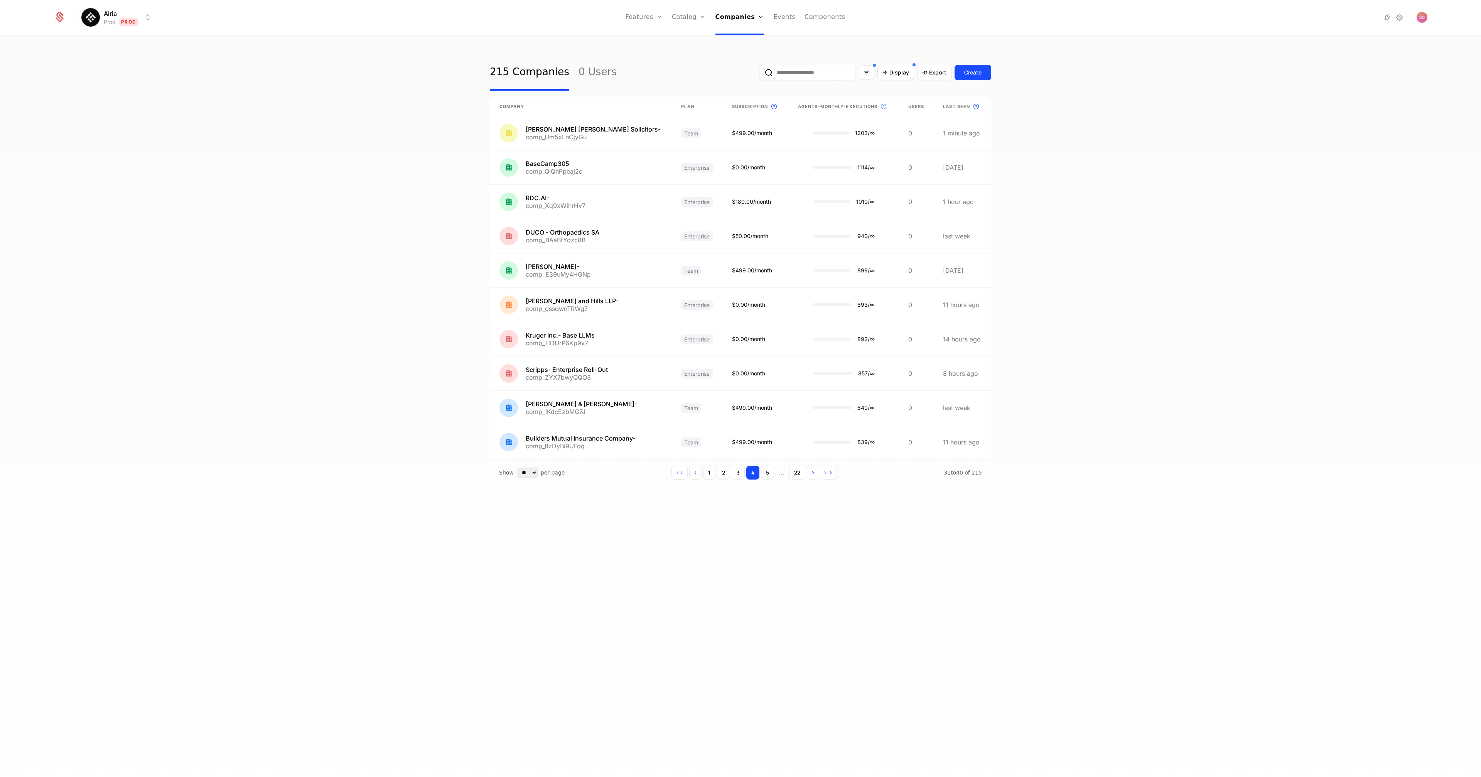
drag, startPoint x: 392, startPoint y: 263, endPoint x: 412, endPoint y: 251, distance: 22.3
click at [396, 260] on div "215 Companies 0 Users Display Export Create Company Plan Subscription This is t…" at bounding box center [740, 409] width 1481 height 746
click at [904, 73] on span "Display" at bounding box center [899, 73] width 20 height 8
click at [820, 117] on div at bounding box center [825, 112] width 15 height 16
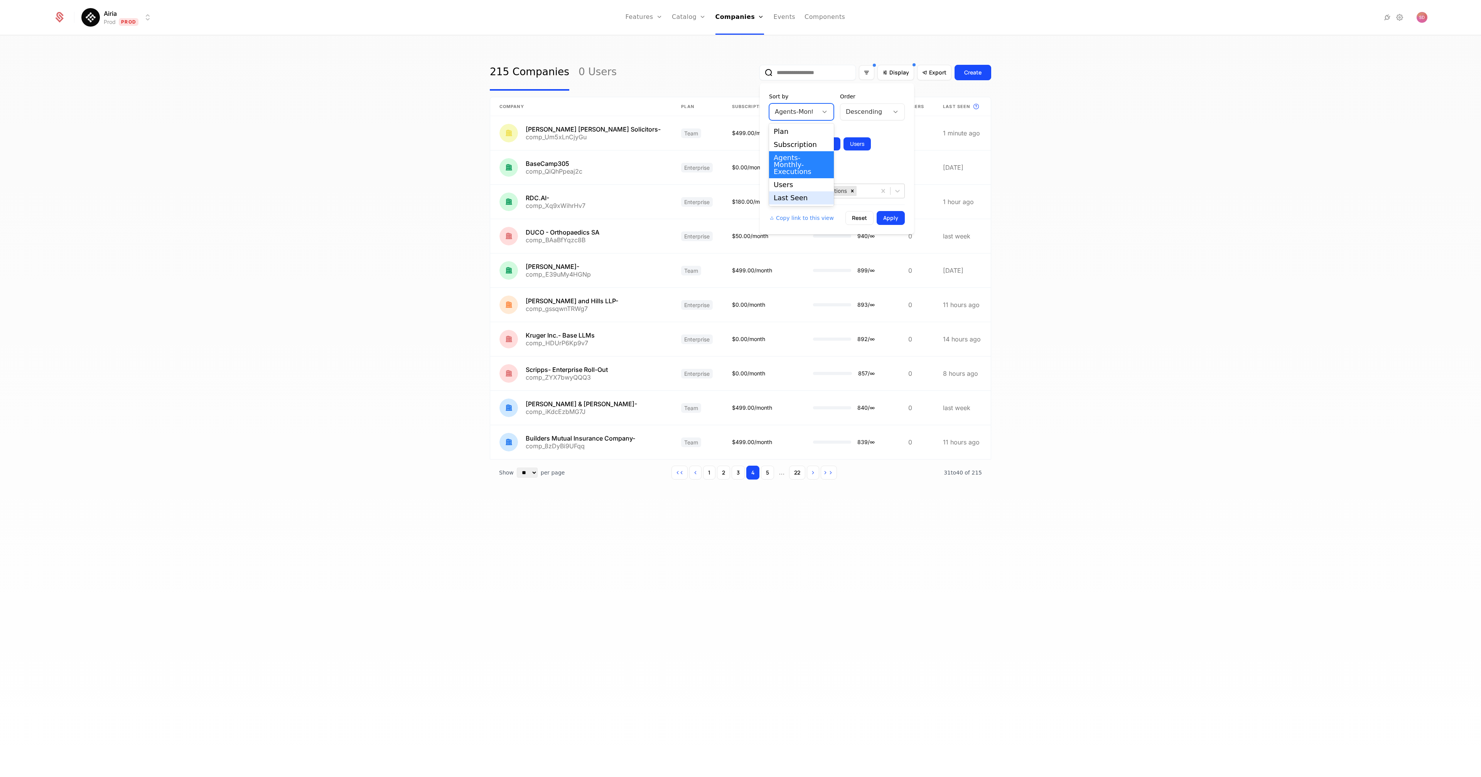
click at [795, 197] on div "Last Seen" at bounding box center [802, 197] width 56 height 7
click at [888, 217] on button "Apply" at bounding box center [891, 218] width 28 height 14
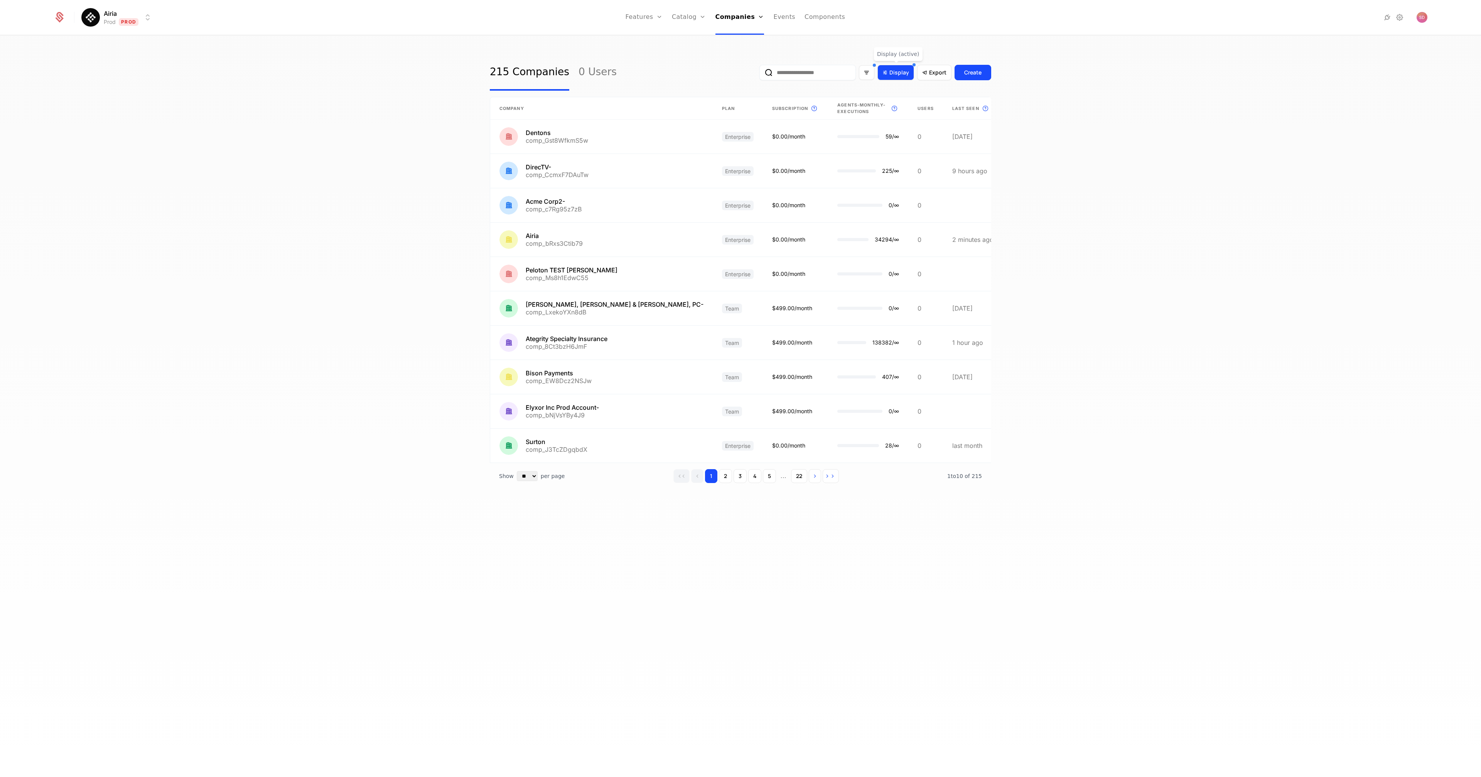
click at [908, 75] on span "Display" at bounding box center [899, 73] width 20 height 8
click at [867, 109] on div at bounding box center [865, 111] width 38 height 11
click at [861, 128] on div "Ascending" at bounding box center [873, 131] width 56 height 7
click at [887, 223] on button "Apply" at bounding box center [891, 218] width 28 height 14
click at [394, 203] on div "215 Companies 0 Users Display Export Create Company Plan Subscription This is t…" at bounding box center [740, 409] width 1481 height 746
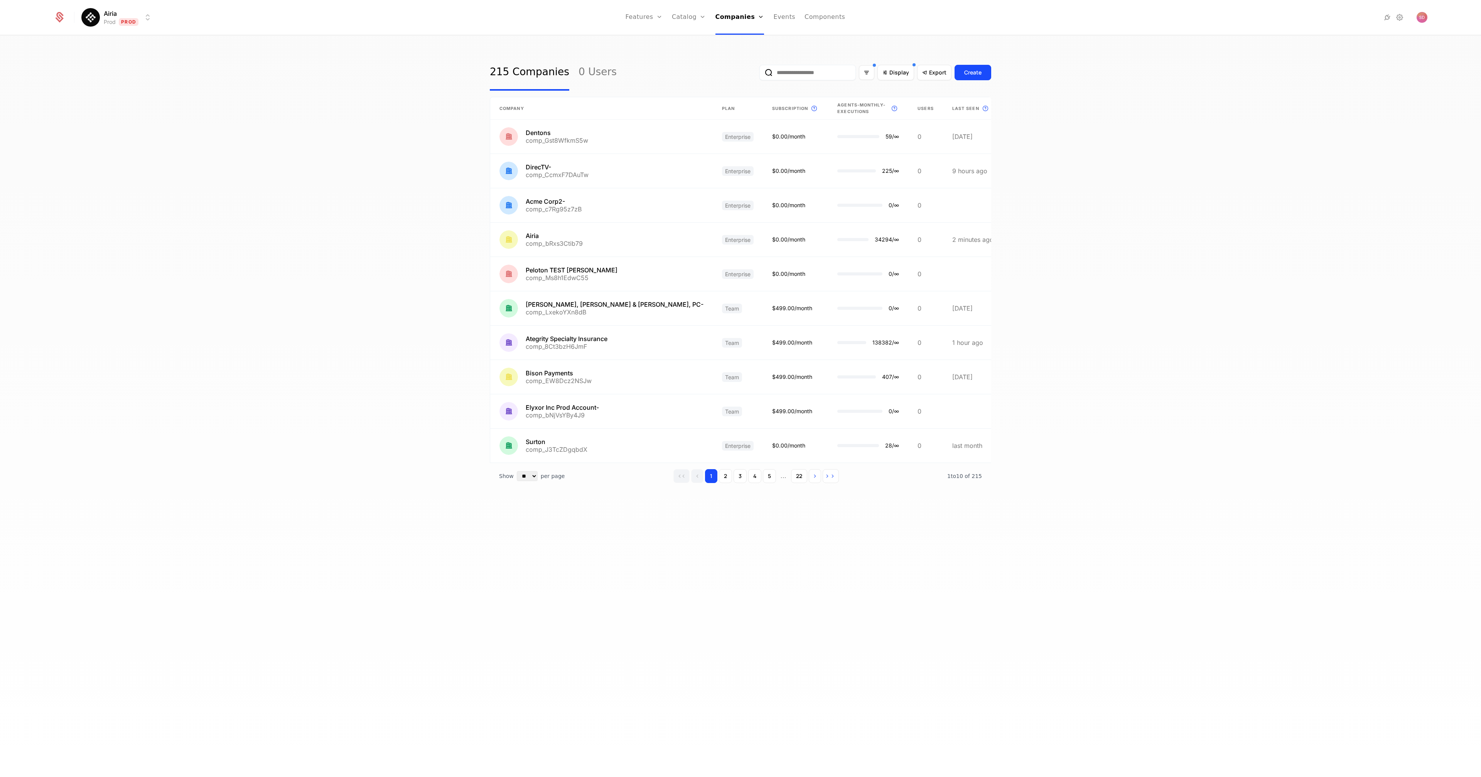
click at [394, 203] on div "215 Companies 0 Users Display Export Create Company Plan Subscription This is t…" at bounding box center [740, 409] width 1481 height 746
click at [981, 109] on icon at bounding box center [985, 108] width 9 height 9
drag, startPoint x: 1167, startPoint y: 153, endPoint x: 1128, endPoint y: 141, distance: 41.4
click at [1167, 153] on div "215 Companies 0 Users Display Export Create Company Plan Subscription This is t…" at bounding box center [740, 409] width 1481 height 746
click at [1055, 150] on div "215 Companies 0 Users Display Export Create Company Plan Subscription This is t…" at bounding box center [740, 409] width 1481 height 746
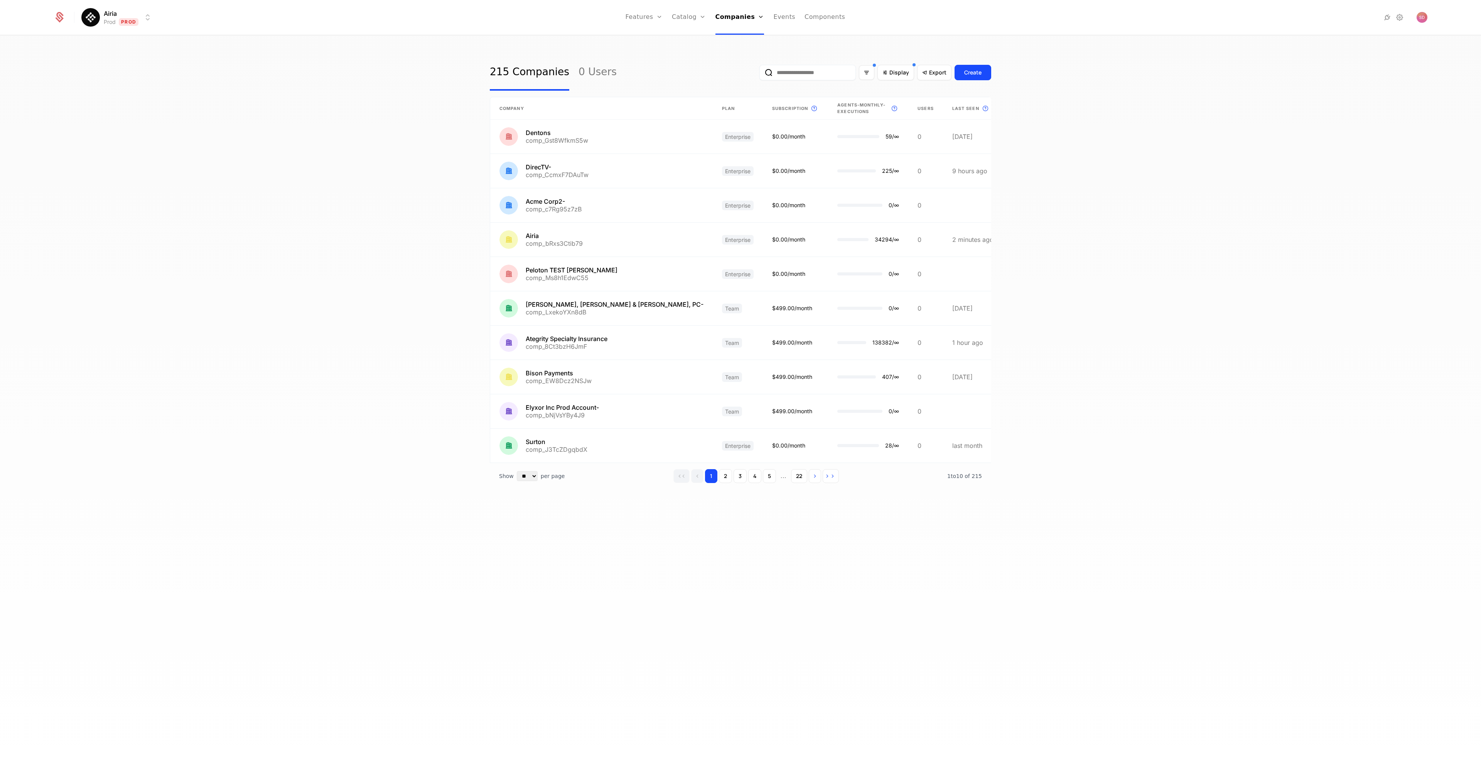
click at [1037, 155] on div "215 Companies 0 Users Display Export Create Company Plan Subscription This is t…" at bounding box center [740, 409] width 1481 height 746
click at [896, 76] on div "Display" at bounding box center [895, 72] width 37 height 15
click at [808, 119] on div "Last Seen" at bounding box center [801, 111] width 65 height 17
click at [795, 165] on div "Agents-Monthly-Executions" at bounding box center [802, 164] width 56 height 21
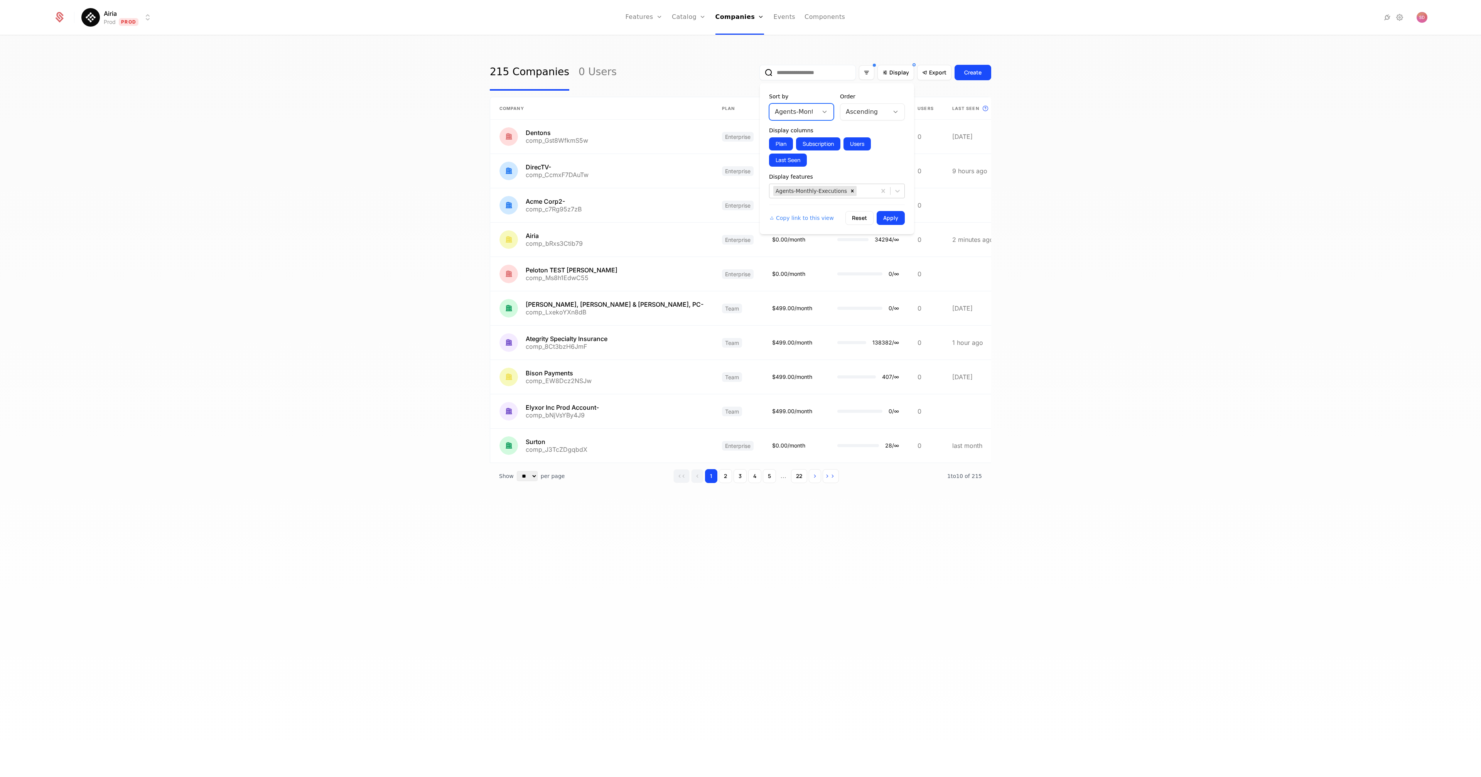
click at [858, 111] on div at bounding box center [865, 111] width 38 height 11
click at [859, 145] on div "Descending" at bounding box center [873, 144] width 56 height 7
click at [891, 219] on button "Apply" at bounding box center [891, 218] width 28 height 14
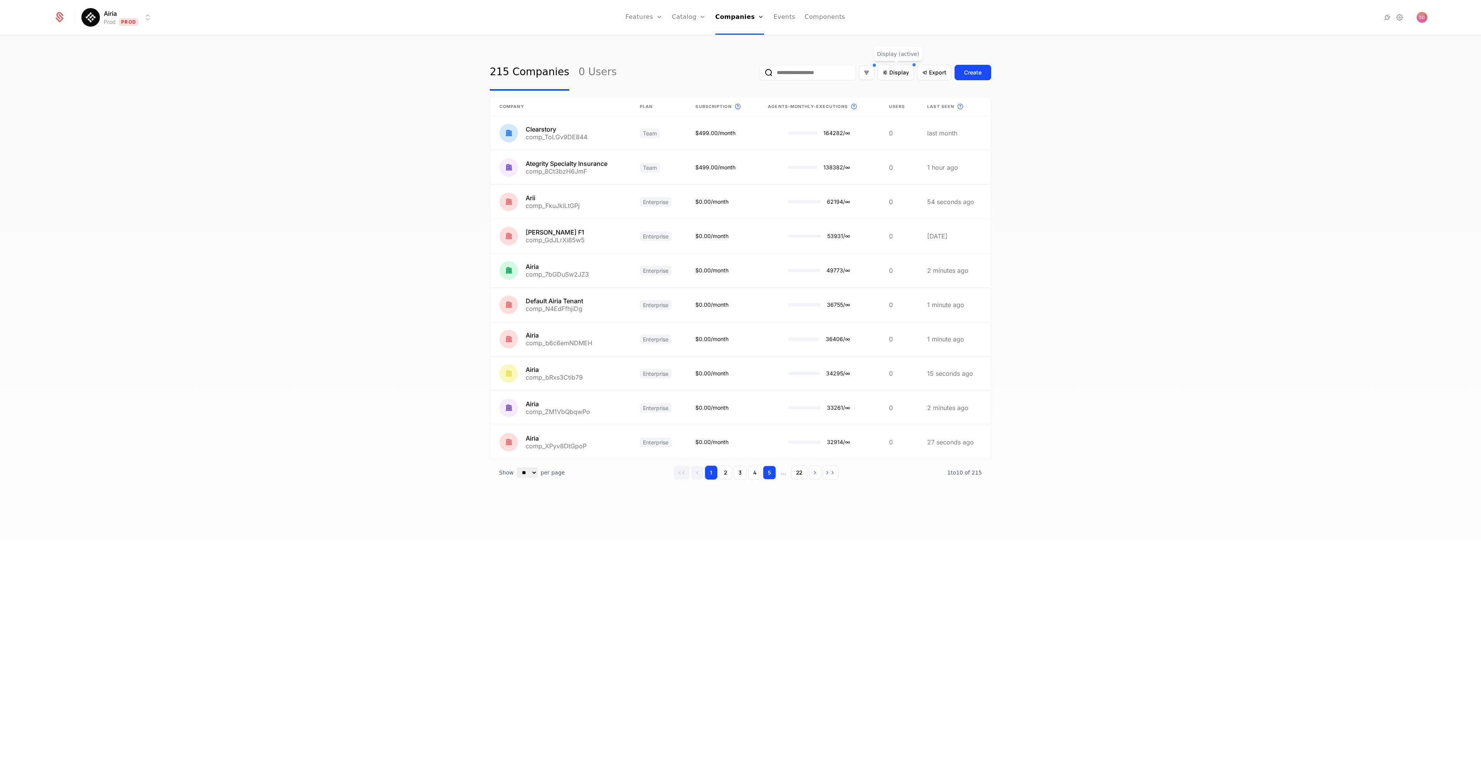
click at [769, 469] on button "5" at bounding box center [769, 473] width 13 height 14
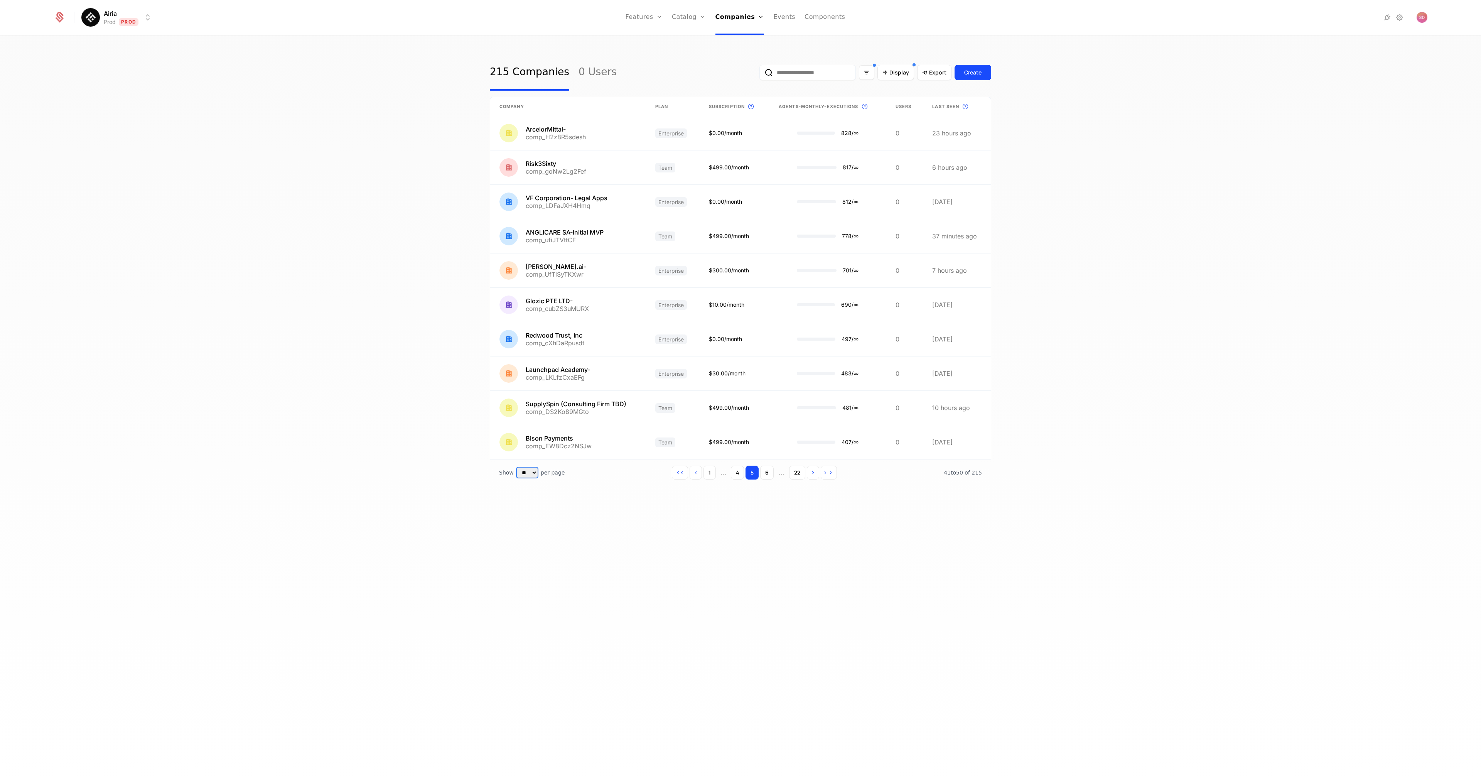
click at [535, 473] on select "** ** ** *** ***" at bounding box center [527, 472] width 21 height 10
select select "***"
click at [517, 467] on select "** ** ** *** ***" at bounding box center [527, 472] width 21 height 10
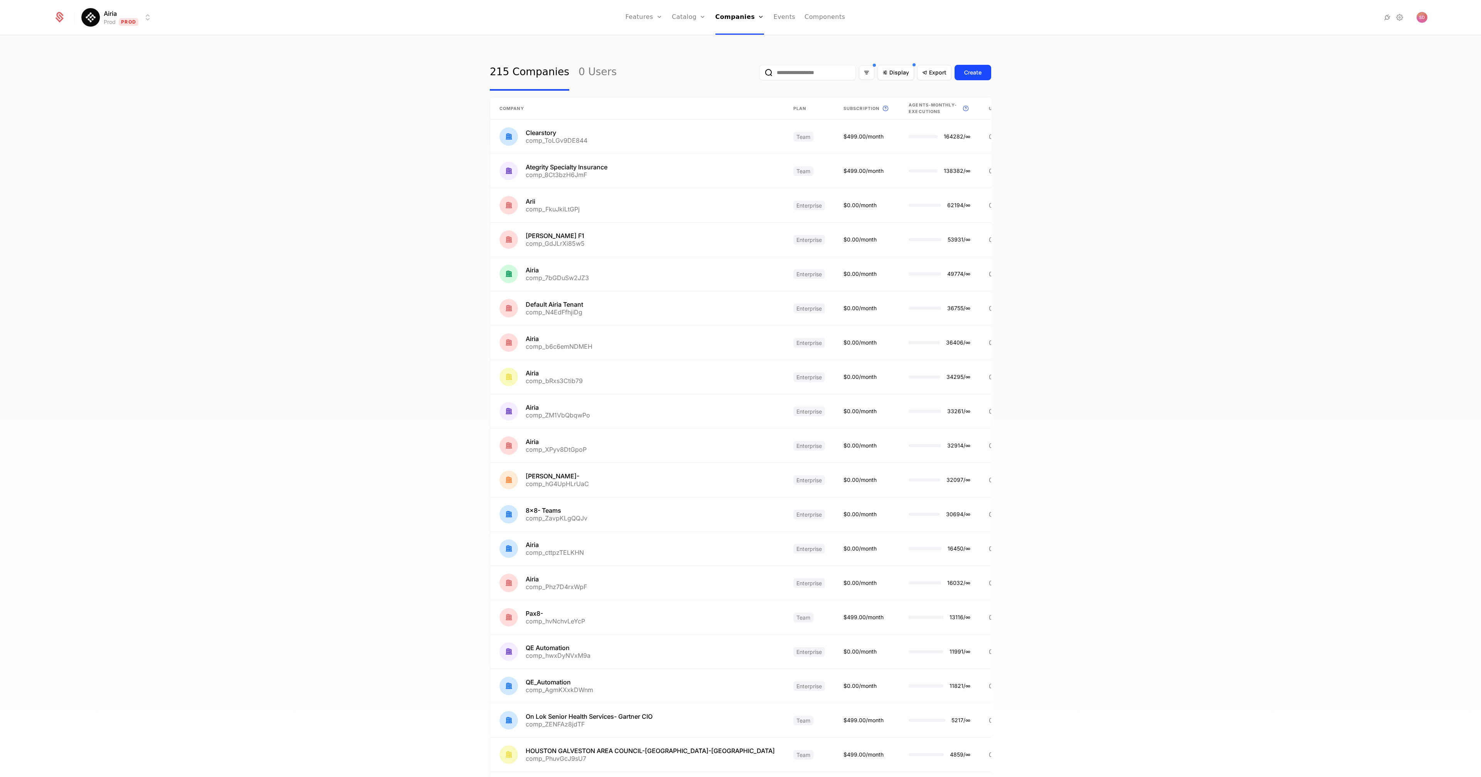
click at [1166, 390] on div "215 Companies 0 Users Display Export Create Company Plan Subscription This is t…" at bounding box center [740, 409] width 1481 height 746
click at [1139, 336] on div "215 Companies 0 Users Display Export Create Company Plan Subscription This is t…" at bounding box center [740, 409] width 1481 height 746
click at [1177, 186] on div "215 Companies 0 Users Display Export Create Company Plan Subscription This is t…" at bounding box center [740, 409] width 1481 height 746
click at [1167, 187] on div "215 Companies 0 Users Display Export Create Company Plan Subscription This is t…" at bounding box center [740, 409] width 1481 height 746
click at [1115, 264] on div "215 Companies 0 Users Display Export Create Company Plan Subscription This is t…" at bounding box center [740, 409] width 1481 height 746
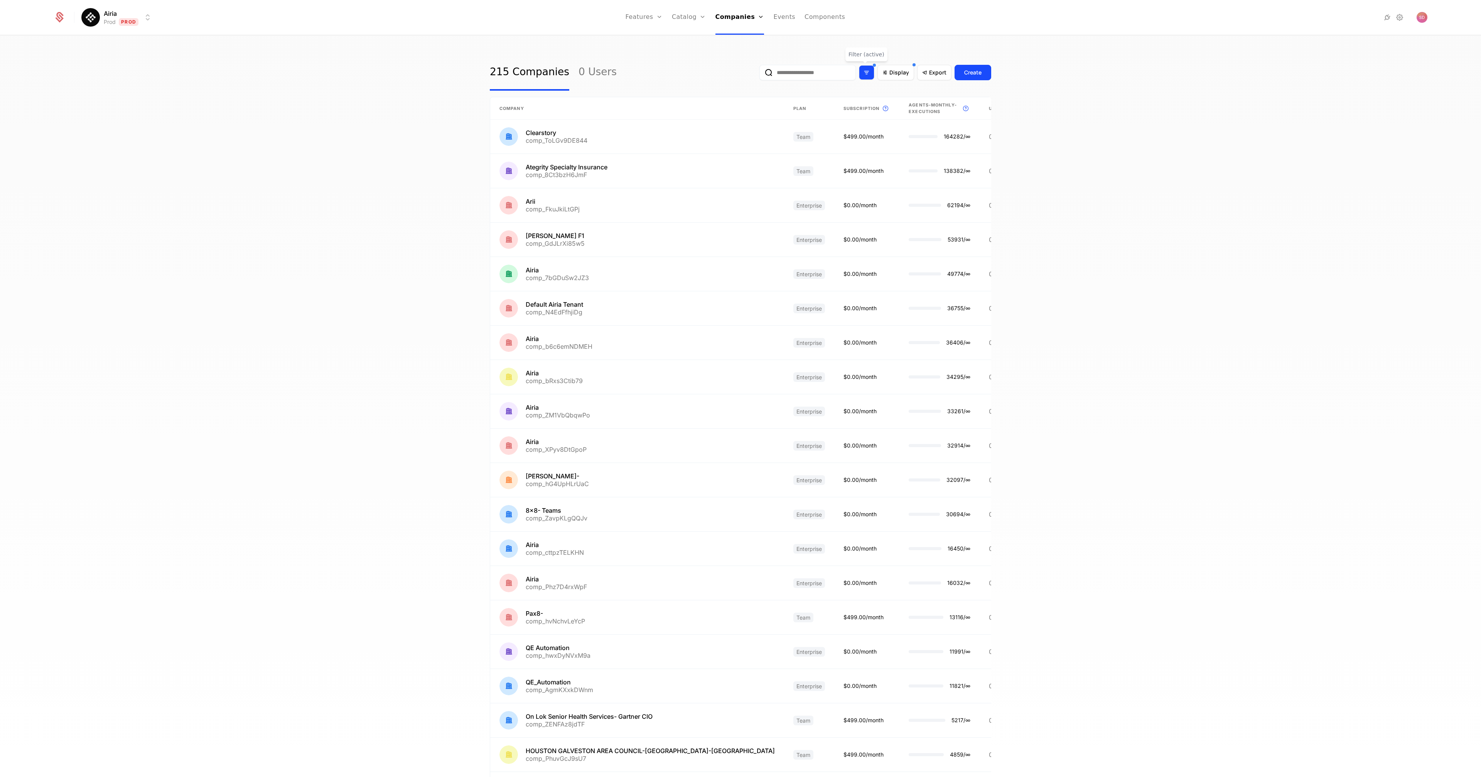
click at [863, 71] on icon "Filter options" at bounding box center [866, 72] width 7 height 7
click at [1118, 154] on div "215 Companies 0 Users Display Export Create Company Plan Subscription This is t…" at bounding box center [740, 409] width 1481 height 746
click at [925, 75] on icon at bounding box center [924, 72] width 7 height 7
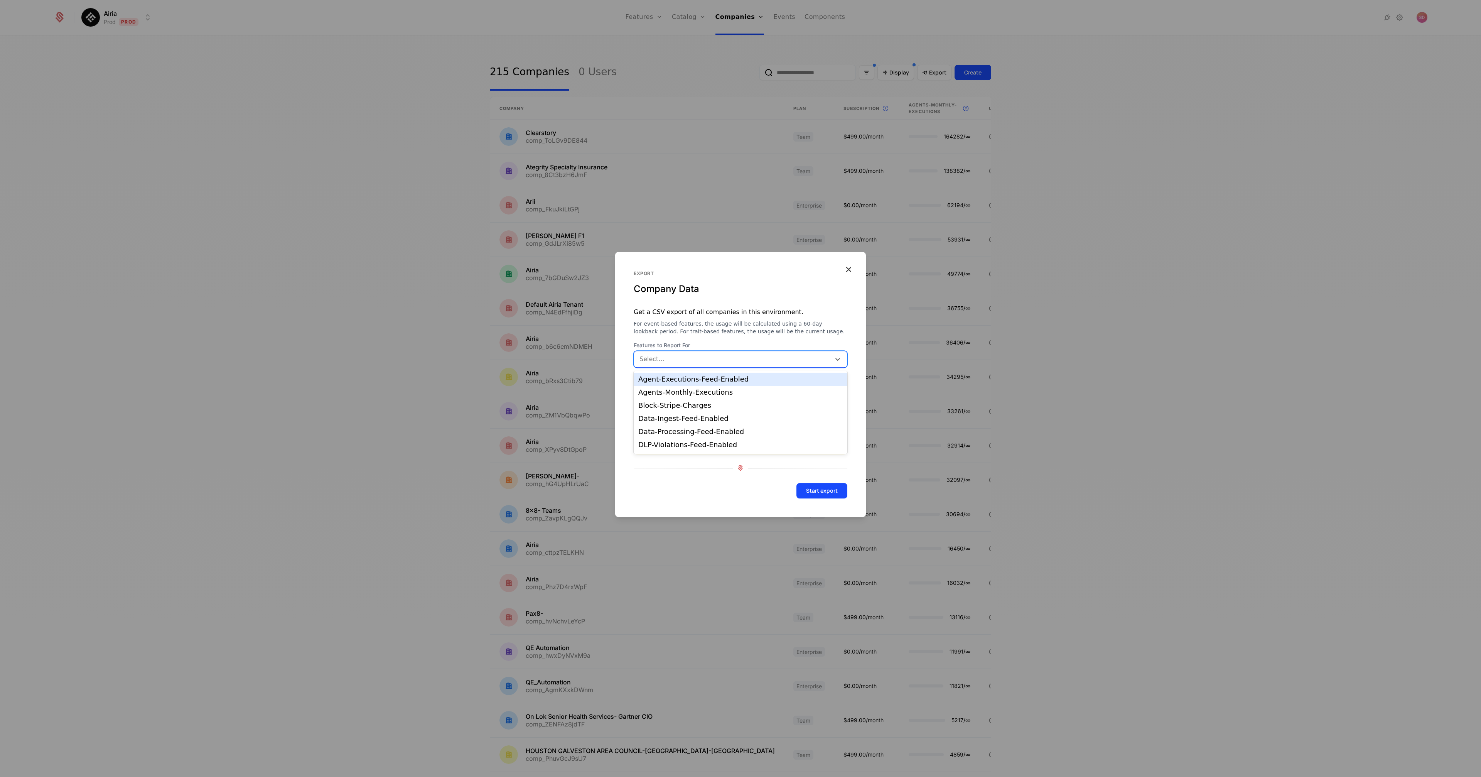
click at [705, 363] on div at bounding box center [733, 359] width 186 height 11
click at [775, 294] on div "Company Data" at bounding box center [741, 289] width 214 height 12
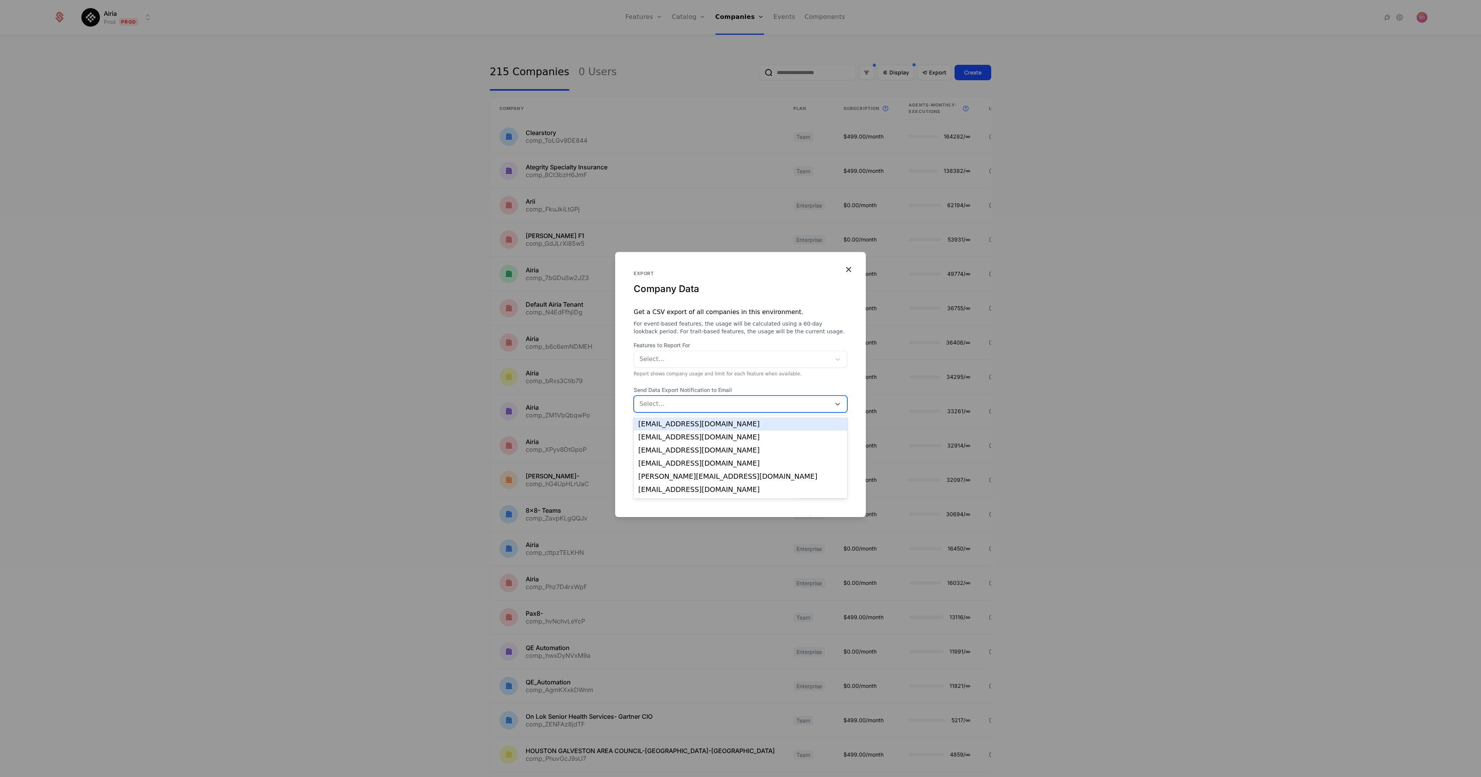
click at [678, 408] on div at bounding box center [733, 403] width 186 height 11
click at [785, 290] on div "Company Data" at bounding box center [741, 289] width 214 height 12
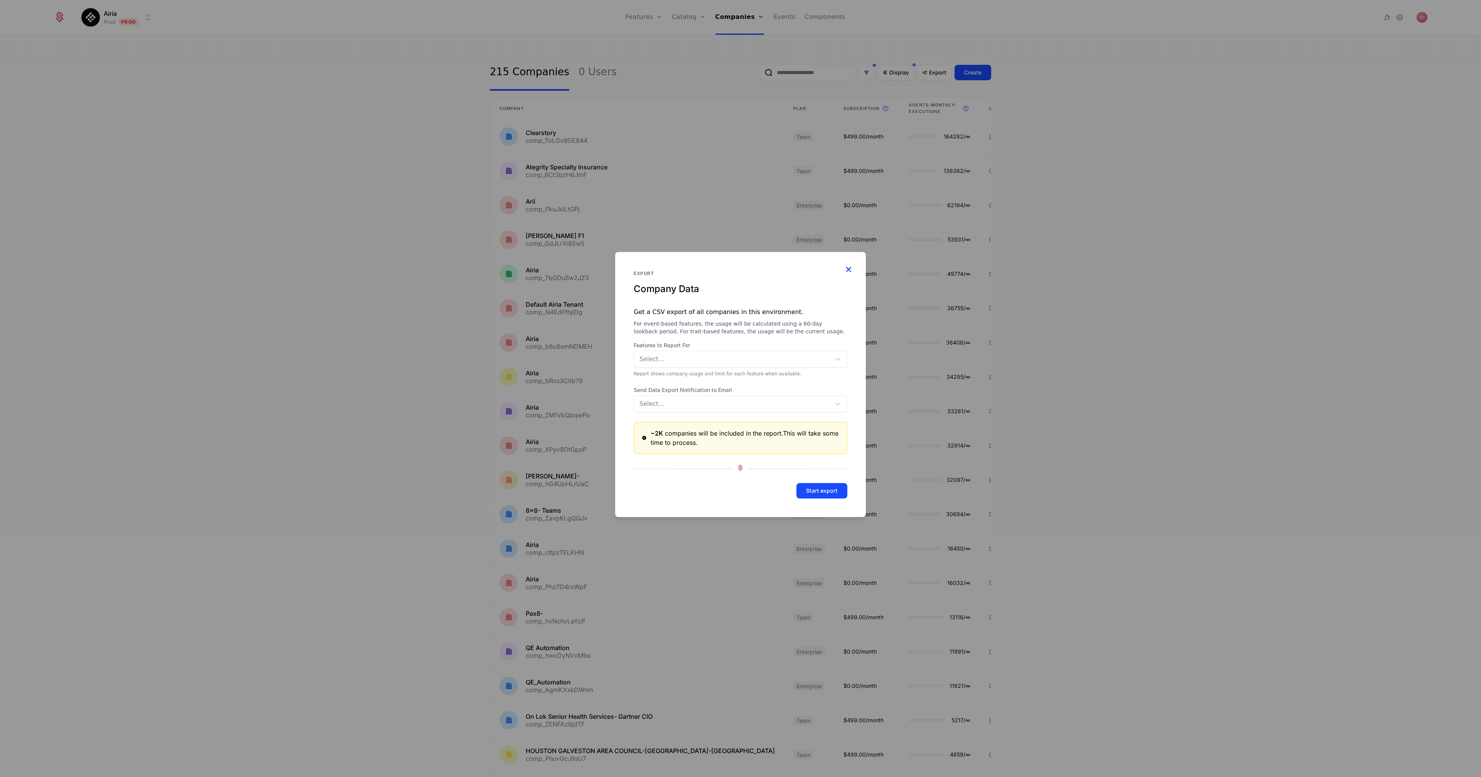
click at [849, 269] on icon "button" at bounding box center [848, 269] width 10 height 10
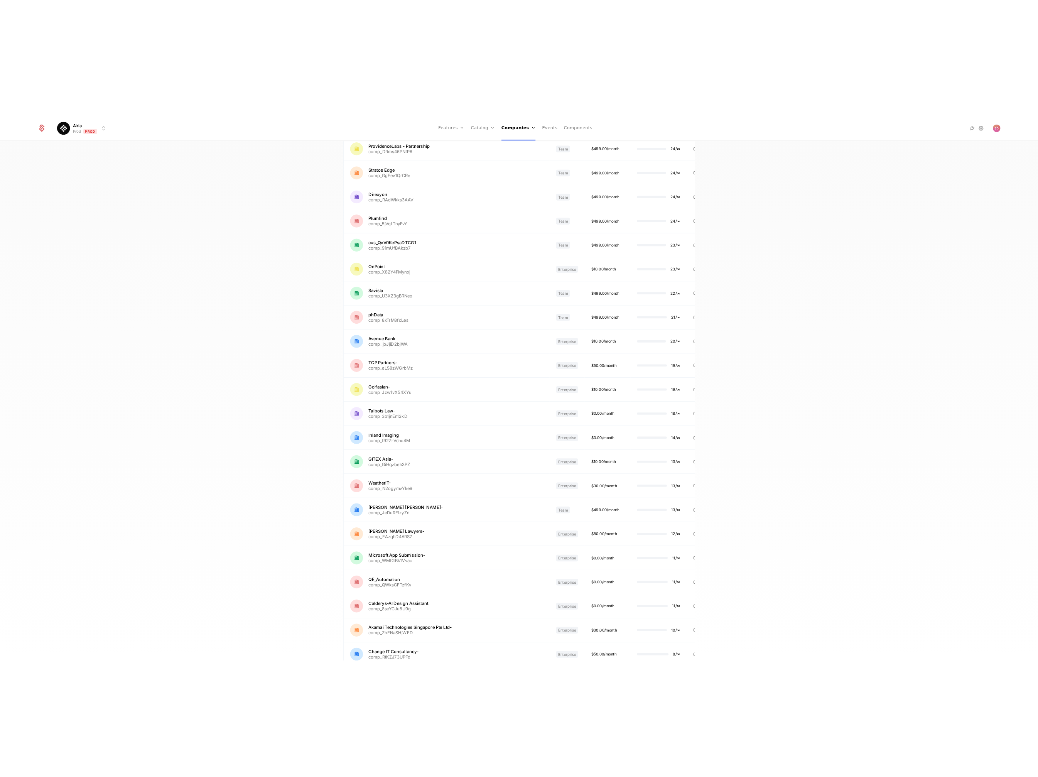
scroll to position [4550, 0]
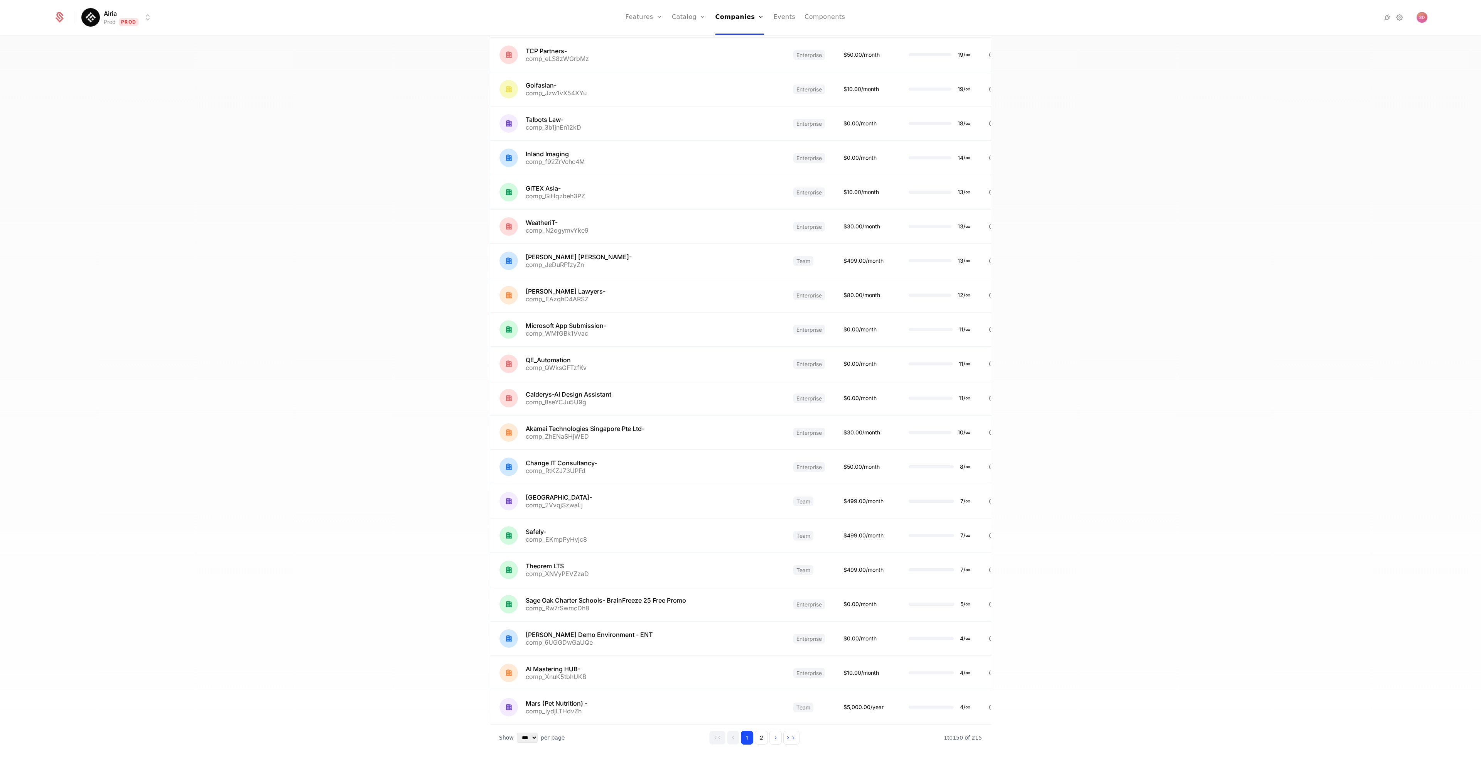
click at [1167, 302] on div "215 Companies 0 Users Display Export Create Company Plan Subscription This is t…" at bounding box center [740, 409] width 1481 height 746
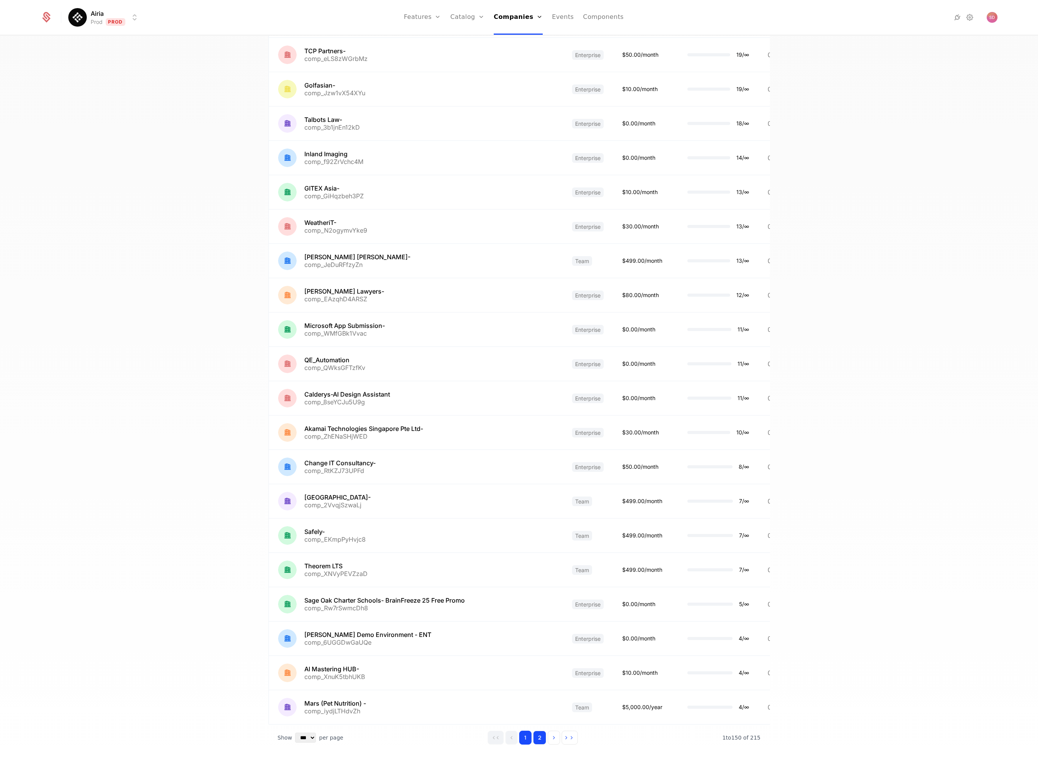
click at [536, 737] on button "2" at bounding box center [539, 737] width 13 height 14
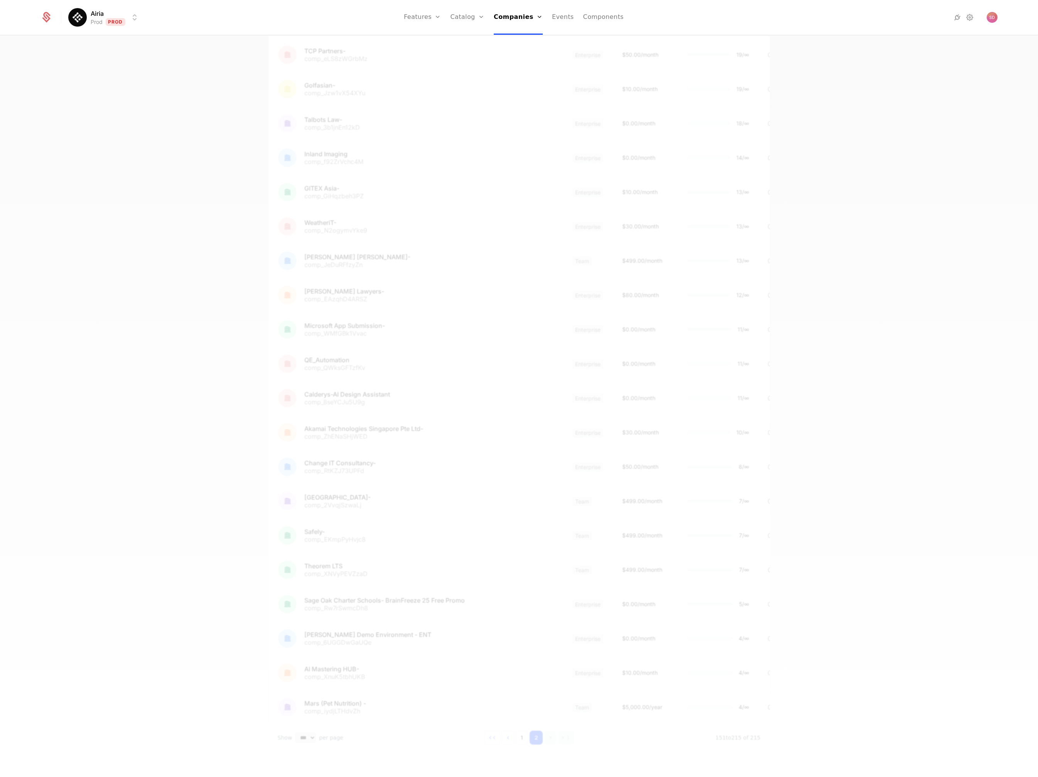
scroll to position [1632, 0]
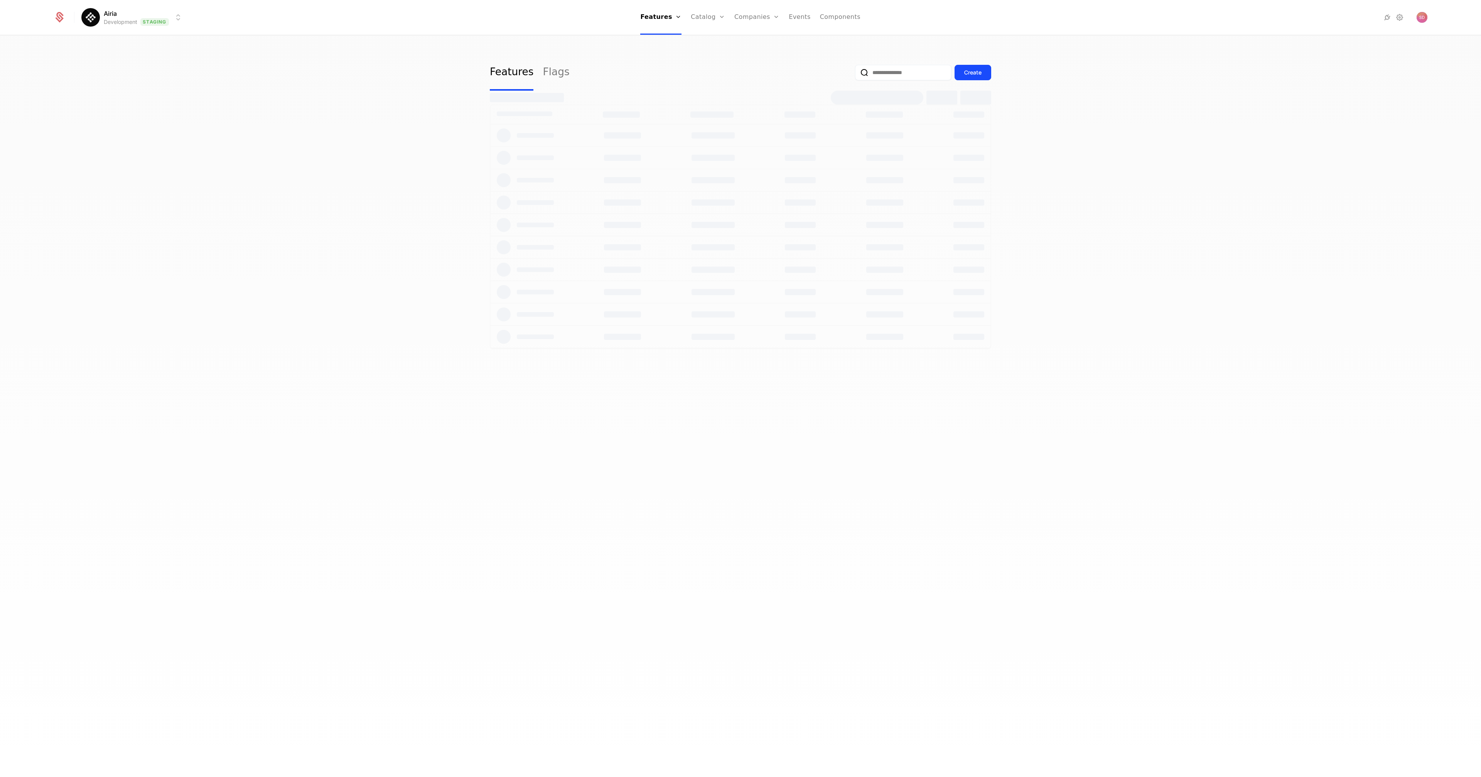
select select "***"
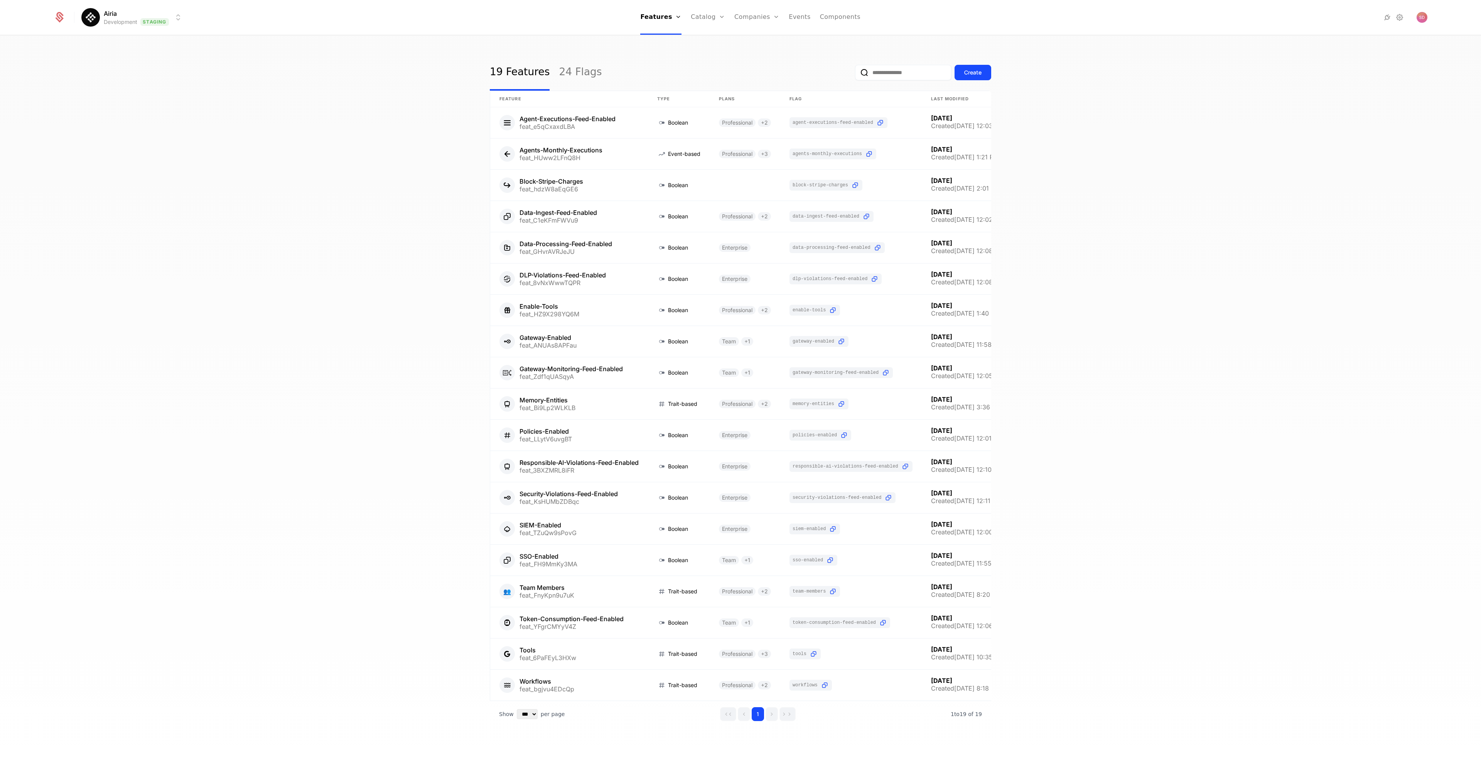
click at [299, 217] on div "19 Features 24 Flags Create Feature Type Plans Flag Last Modified Agent-Executi…" at bounding box center [740, 409] width 1481 height 746
click at [277, 198] on div "19 Features 24 Flags Create Feature Type Plans Flag Last Modified Agent-Executi…" at bounding box center [740, 409] width 1481 height 746
click at [273, 196] on div "19 Features 24 Flags Create Feature Type Plans Flag Last Modified Agent-Executi…" at bounding box center [740, 409] width 1481 height 746
click at [274, 196] on div "19 Features 24 Flags Create Feature Type Plans Flag Last Modified Agent-Executi…" at bounding box center [740, 409] width 1481 height 746
click at [282, 220] on div "19 Features 24 Flags Create Feature Type Plans Flag Last Modified Agent-Executi…" at bounding box center [740, 409] width 1481 height 746
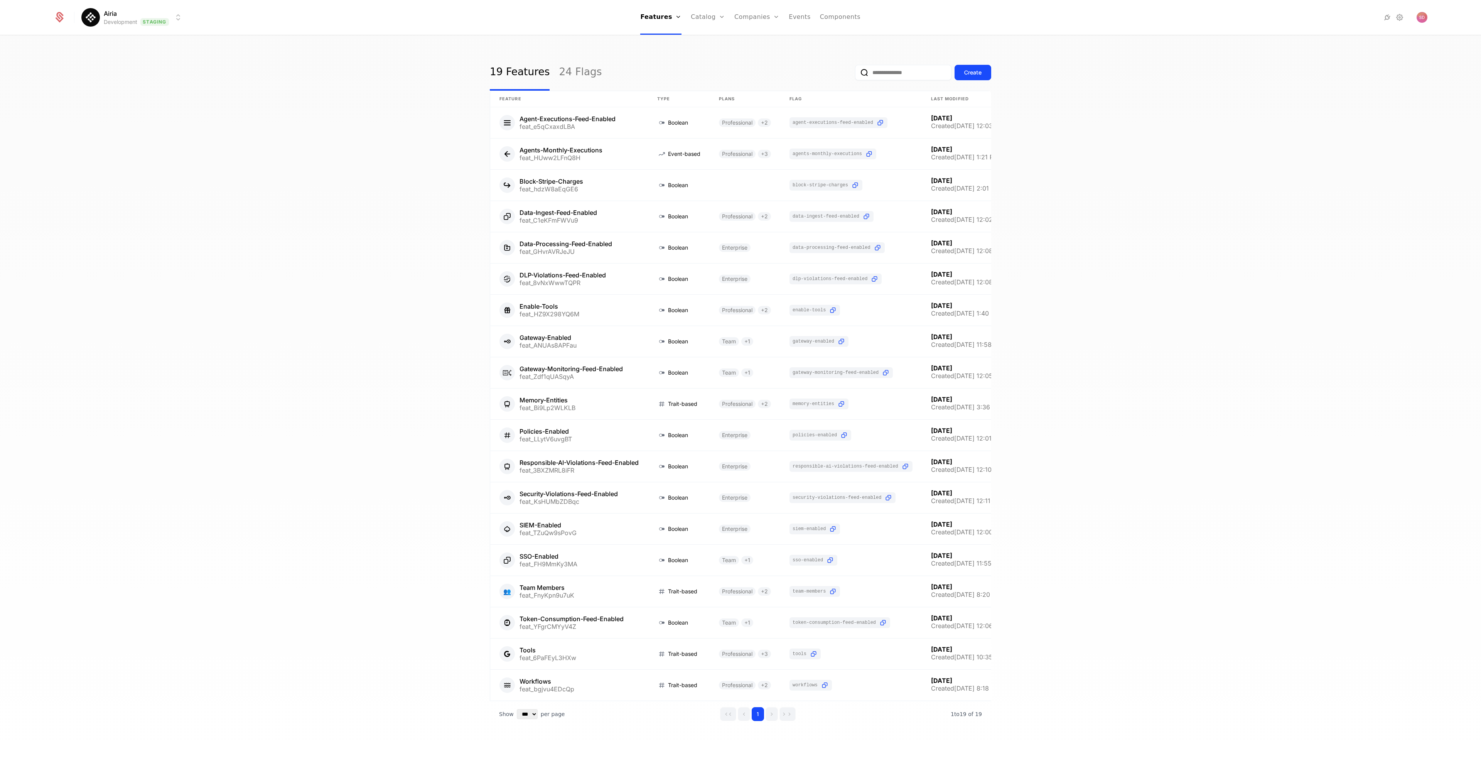
click at [237, 243] on div "19 Features 24 Flags Create Feature Type Plans Flag Last Modified Agent-Executi…" at bounding box center [740, 409] width 1481 height 746
click at [240, 354] on div "19 Features 24 Flags Create Feature Type Plans Flag Last Modified Agent-Executi…" at bounding box center [740, 409] width 1481 height 746
click at [277, 373] on div "19 Features 24 Flags Create Feature Type Plans Flag Last Modified Agent-Executi…" at bounding box center [740, 409] width 1481 height 746
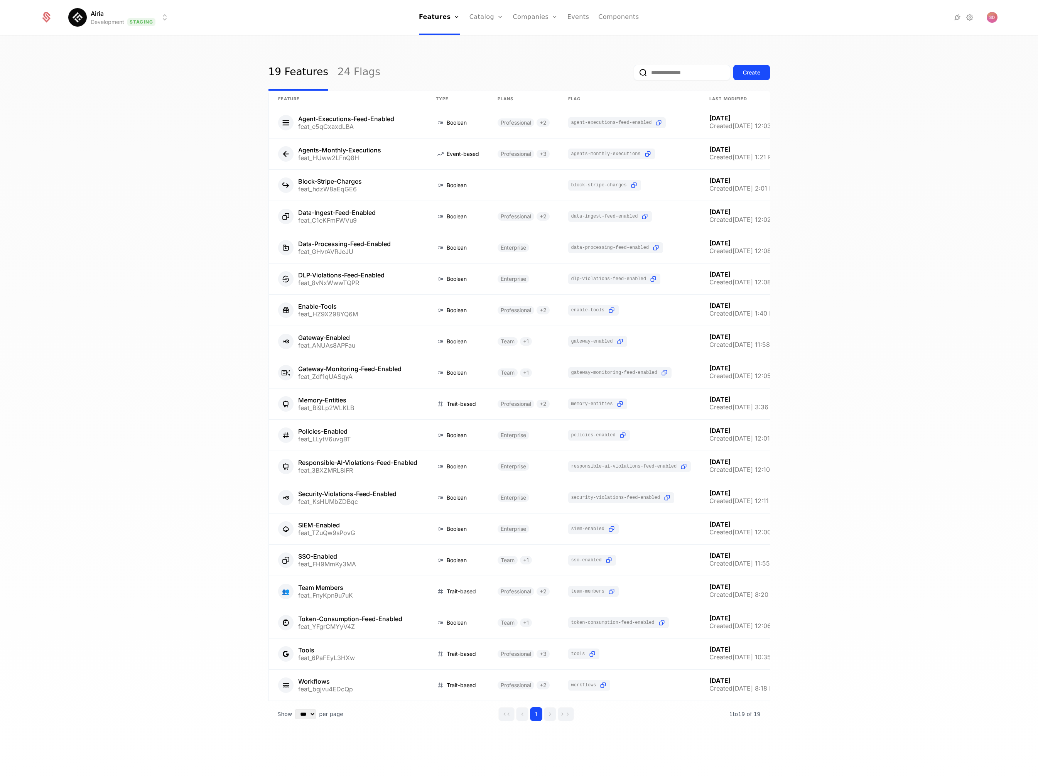
click at [133, 280] on div "19 Features 24 Flags Create Feature Type Plans Flag Last Modified Agent-Executi…" at bounding box center [519, 409] width 1038 height 746
click at [121, 24] on html "Airia Development Staging Features Features Flags Catalog Plans Add Ons Configu…" at bounding box center [519, 388] width 1038 height 777
click at [96, 73] on div "Prod" at bounding box center [87, 71] width 20 height 8
click at [512, 15] on link "Companies" at bounding box center [520, 17] width 45 height 35
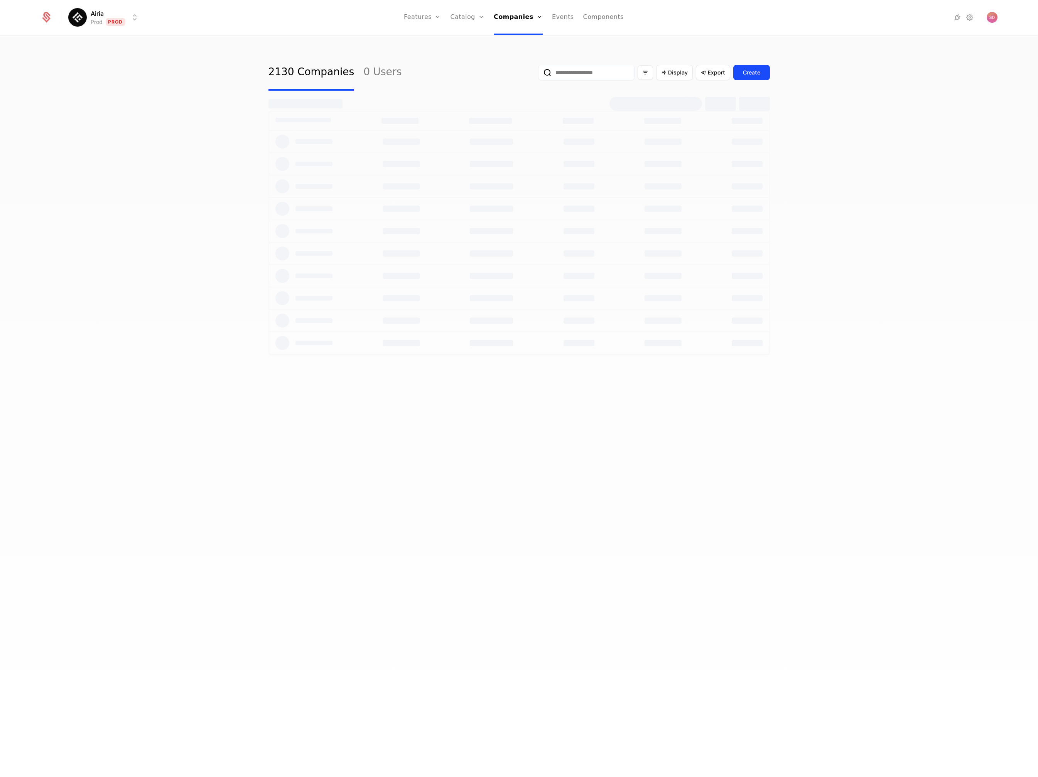
select select "***"
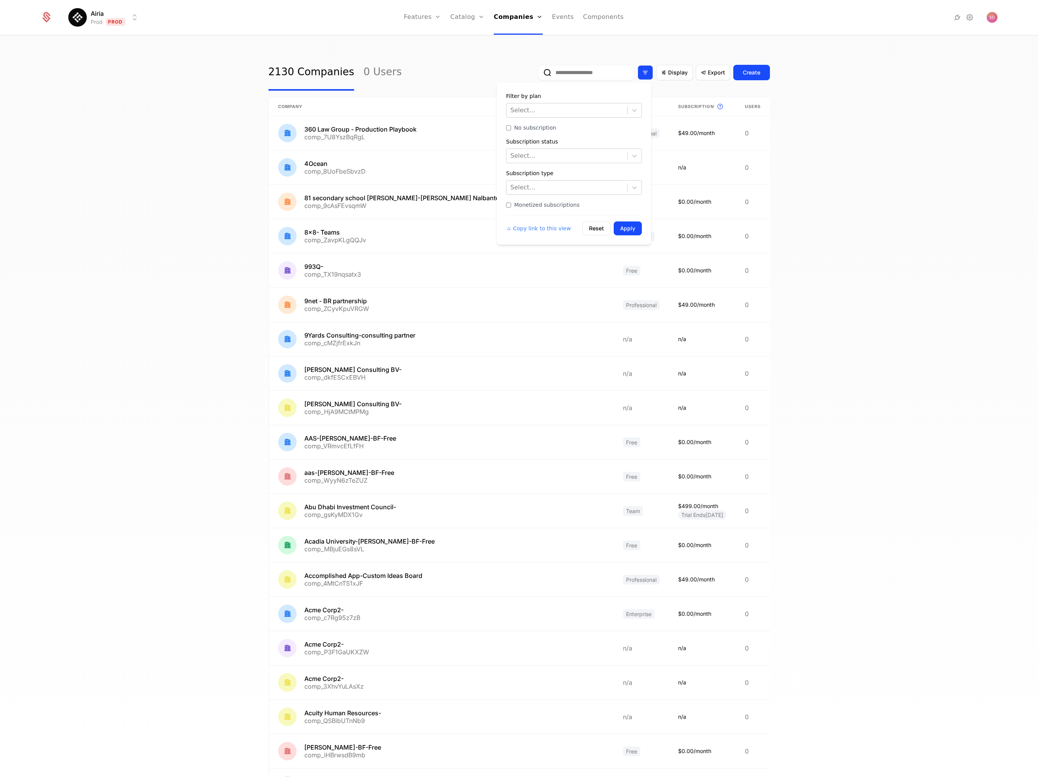
click at [645, 74] on icon "Filter options" at bounding box center [645, 72] width 7 height 7
click at [627, 108] on div "Select..." at bounding box center [566, 110] width 121 height 14
click at [550, 128] on div "Enterprise" at bounding box center [574, 129] width 136 height 15
click at [632, 110] on icon at bounding box center [635, 110] width 8 height 8
click at [537, 157] on div "Team" at bounding box center [574, 160] width 136 height 15
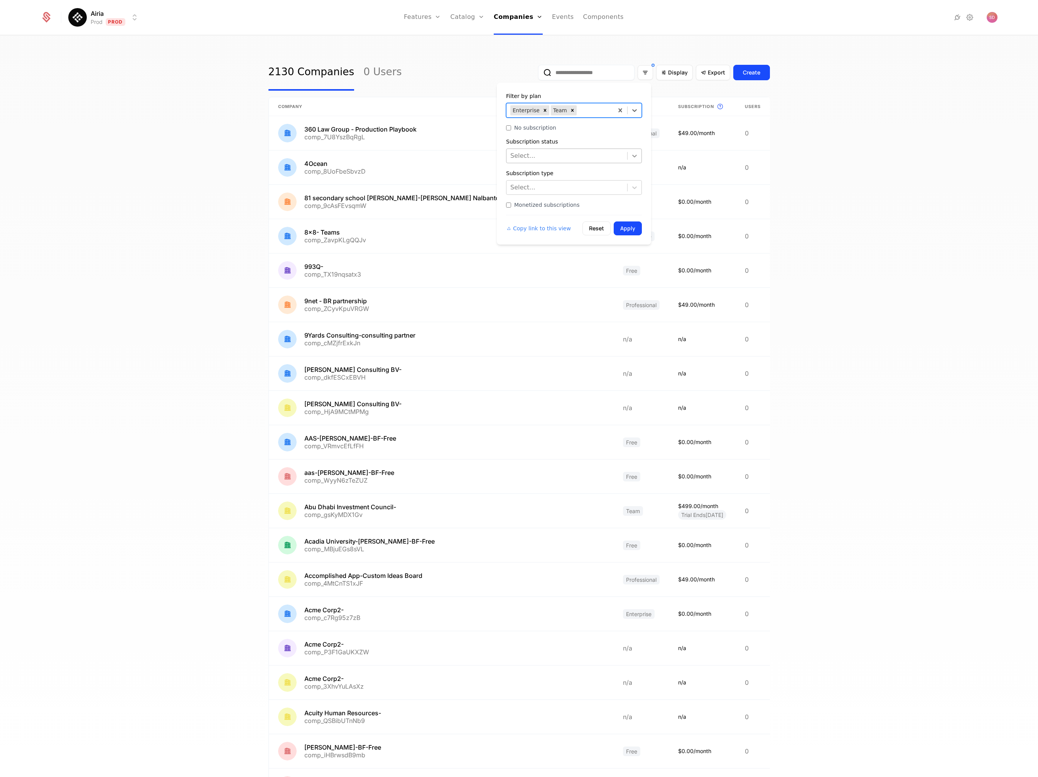
click at [634, 155] on icon at bounding box center [635, 156] width 8 height 8
click at [545, 177] on div "Active" at bounding box center [574, 175] width 136 height 15
click at [629, 229] on button "Apply" at bounding box center [628, 228] width 28 height 14
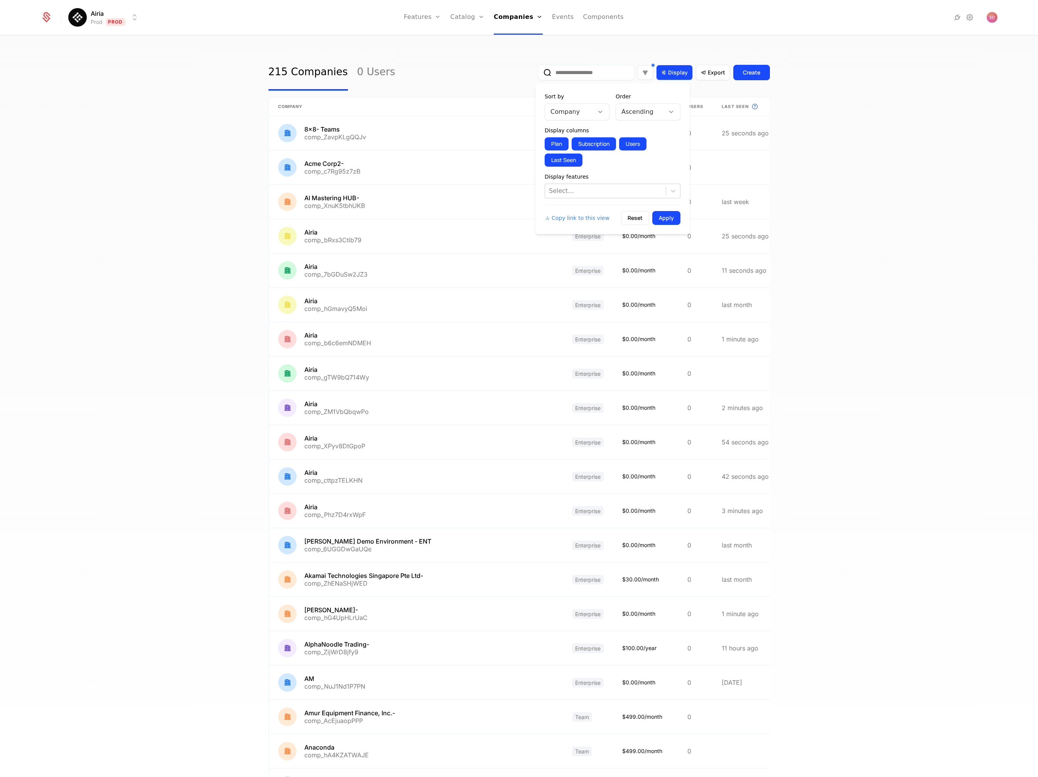
click at [675, 75] on span "Display" at bounding box center [678, 73] width 20 height 8
click at [577, 192] on div at bounding box center [605, 191] width 113 height 11
click at [602, 213] on span "Agents-Monthly-Executions" at bounding box center [612, 210] width 127 height 9
click at [668, 219] on button "Apply" at bounding box center [666, 218] width 28 height 14
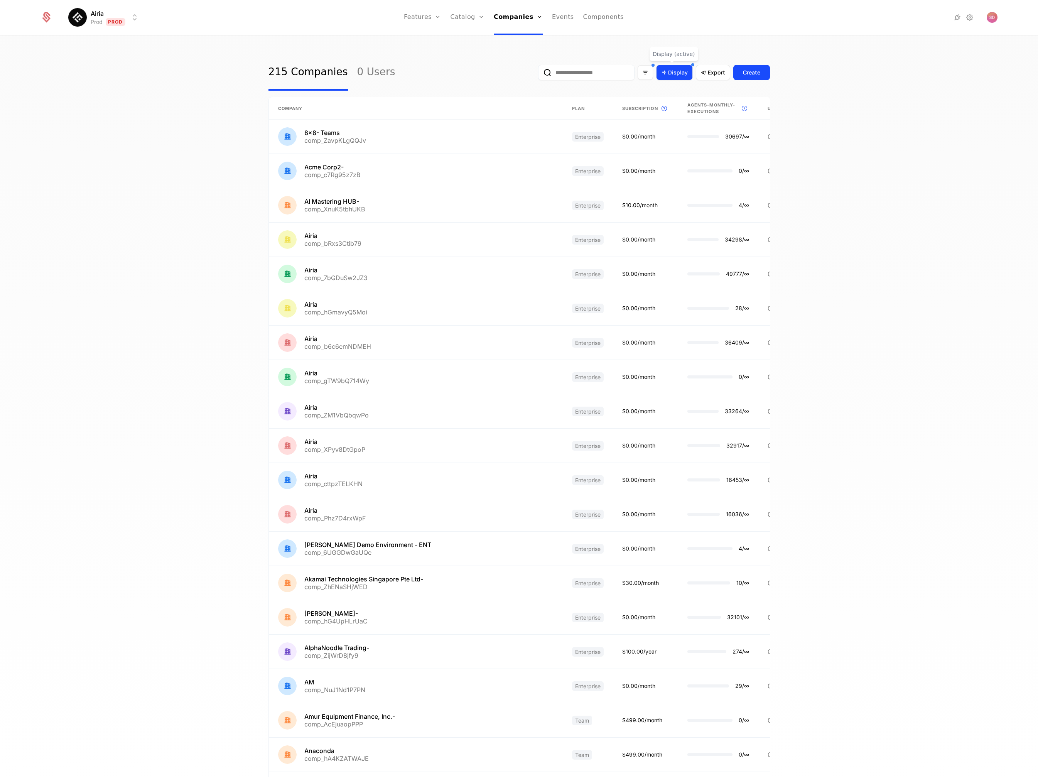
click at [675, 73] on span "Display" at bounding box center [678, 73] width 20 height 8
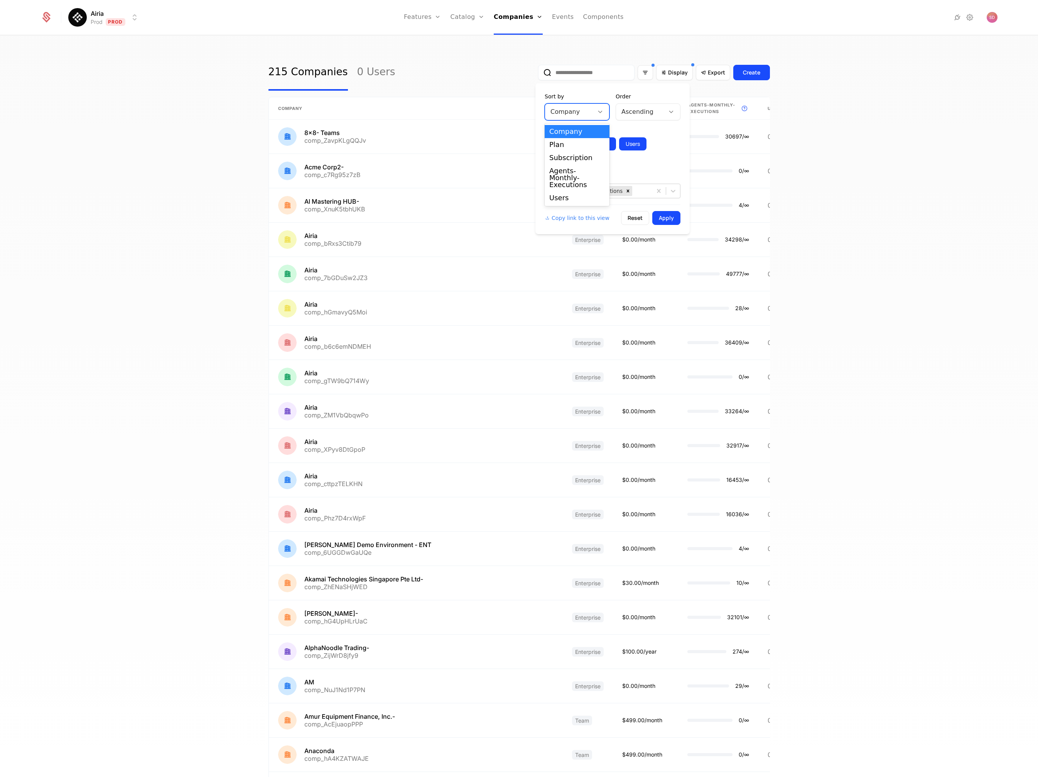
click at [603, 114] on icon at bounding box center [600, 111] width 7 height 7
click at [575, 170] on div "Agents-Monthly-Executions" at bounding box center [577, 164] width 56 height 21
click at [653, 114] on div at bounding box center [640, 111] width 38 height 11
click at [642, 143] on div "Descending" at bounding box center [648, 144] width 56 height 7
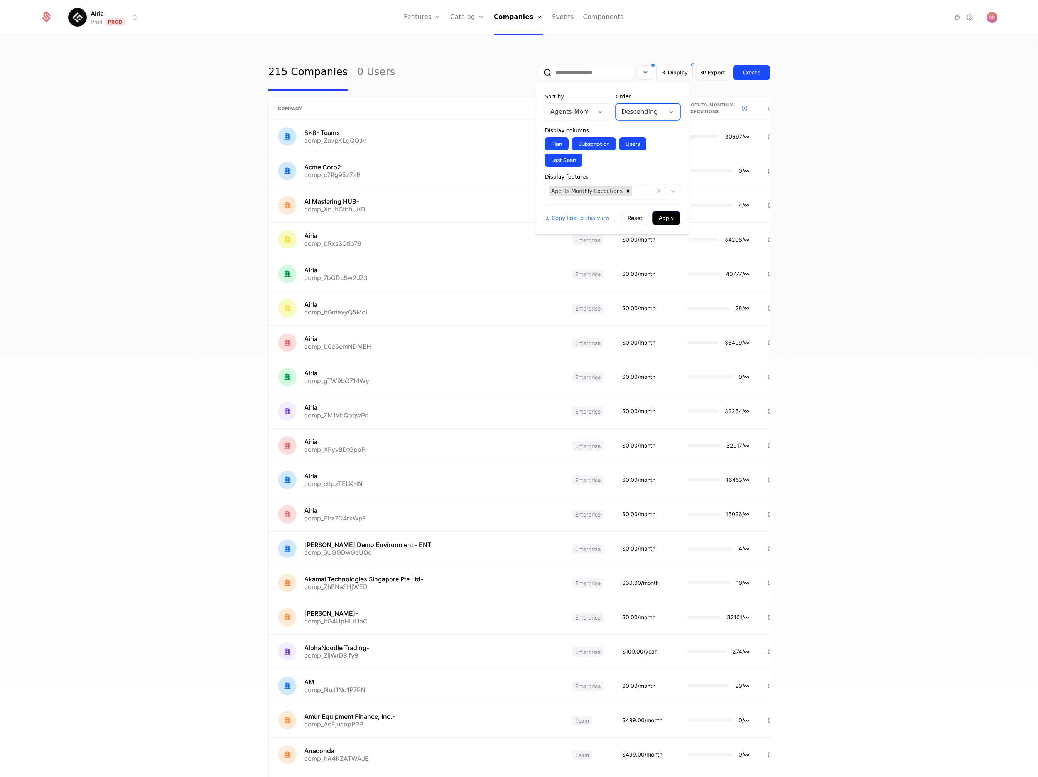
click at [669, 214] on button "Apply" at bounding box center [666, 218] width 28 height 14
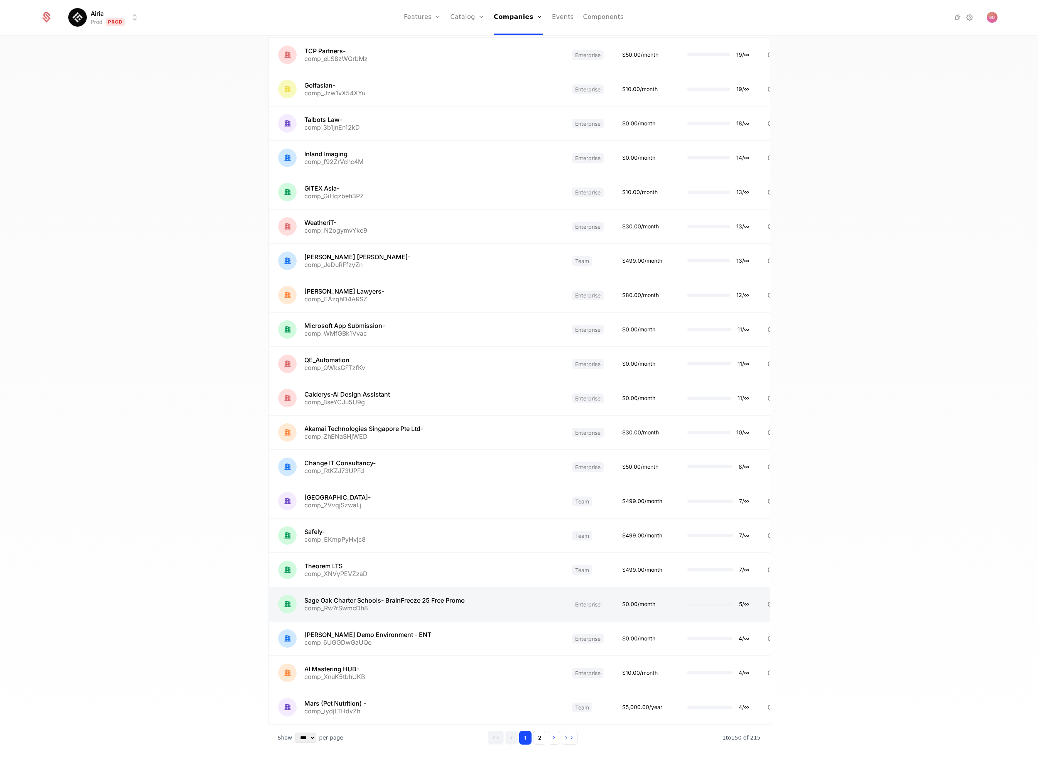
scroll to position [4549, 0]
click at [539, 740] on button "2" at bounding box center [539, 737] width 13 height 14
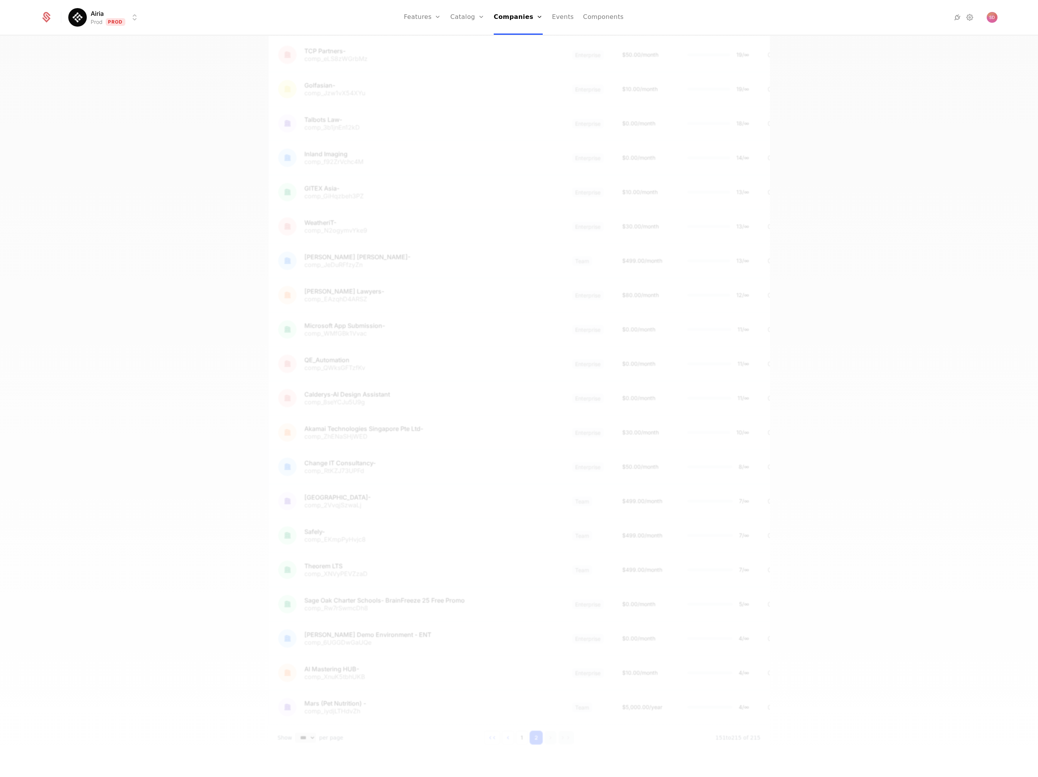
scroll to position [1632, 0]
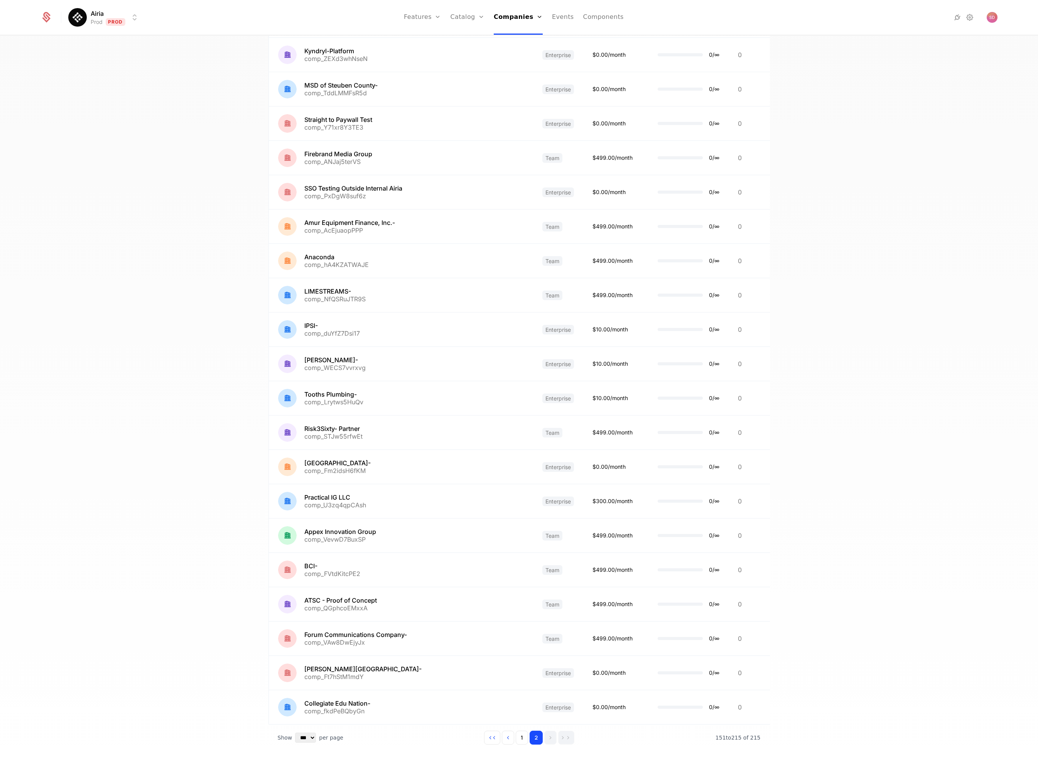
click at [803, 278] on div "215 Companies 0 Users Display Export Create Company Plan Subscription This is t…" at bounding box center [519, 409] width 1038 height 746
click at [157, 538] on div "215 Companies 0 Users Display Export Create Company Plan Subscription This is t…" at bounding box center [519, 409] width 1038 height 746
